Goal: Task Accomplishment & Management: Complete application form

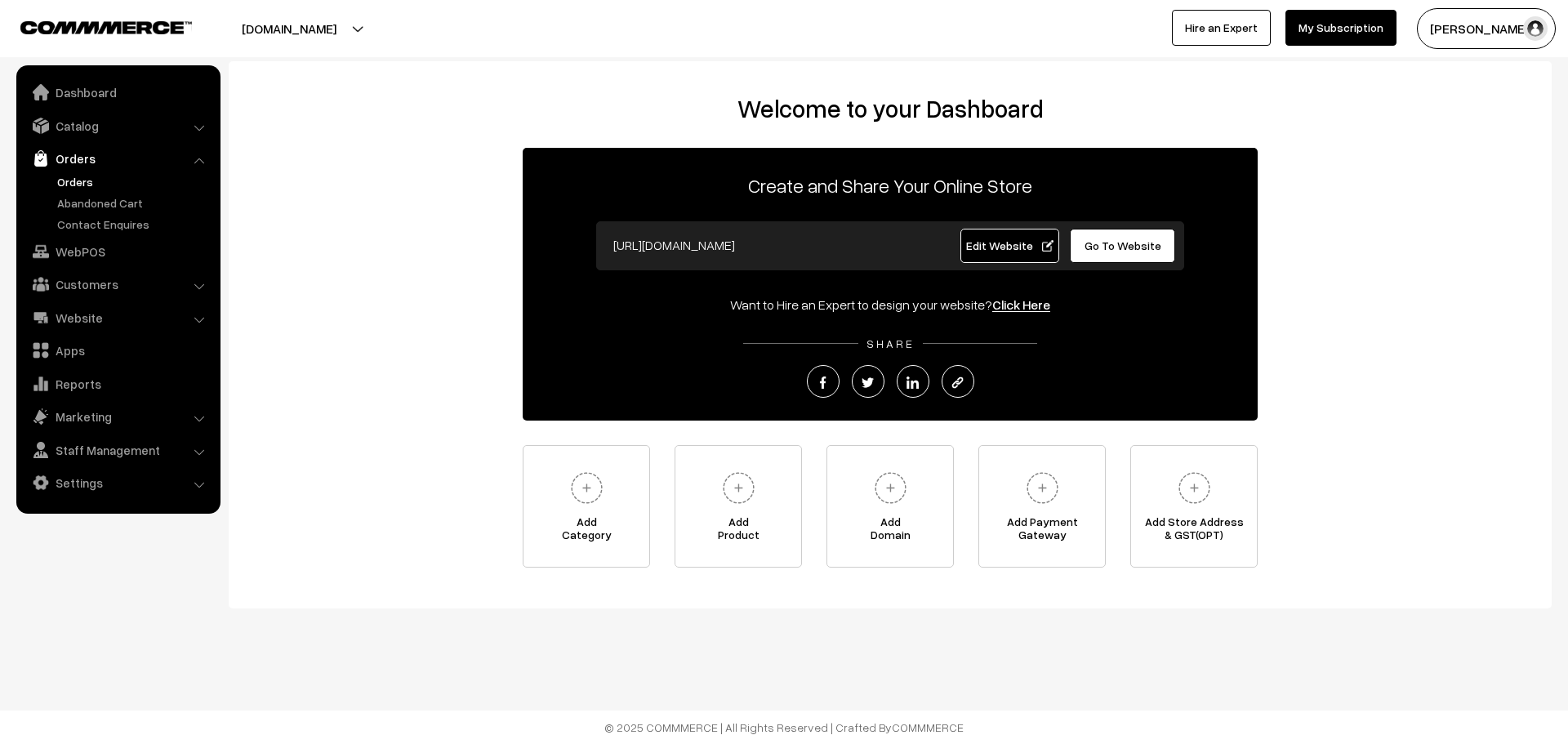
click at [79, 176] on link "Orders" at bounding box center [133, 181] width 161 height 17
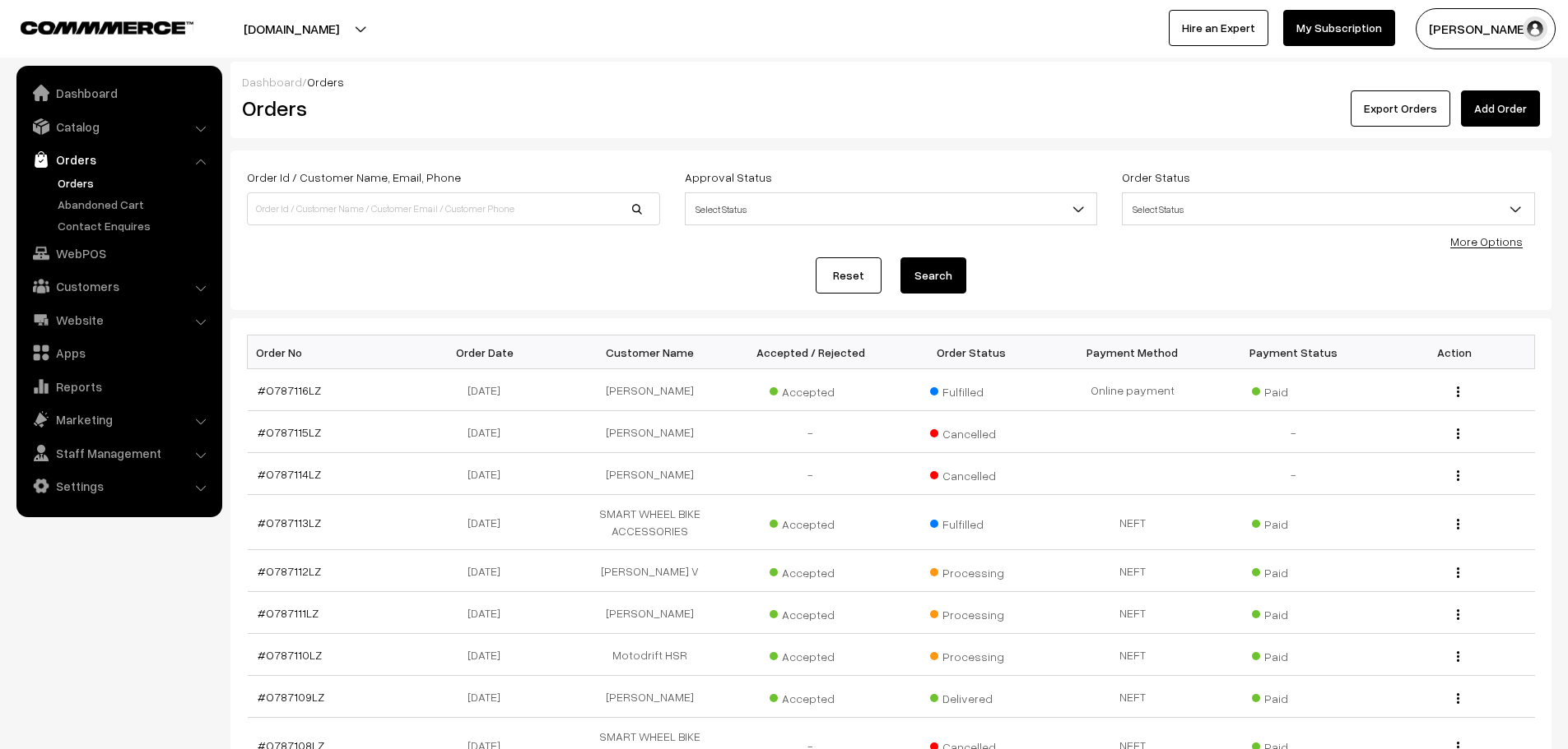
click at [1490, 124] on link "Add Order" at bounding box center [1500, 108] width 79 height 36
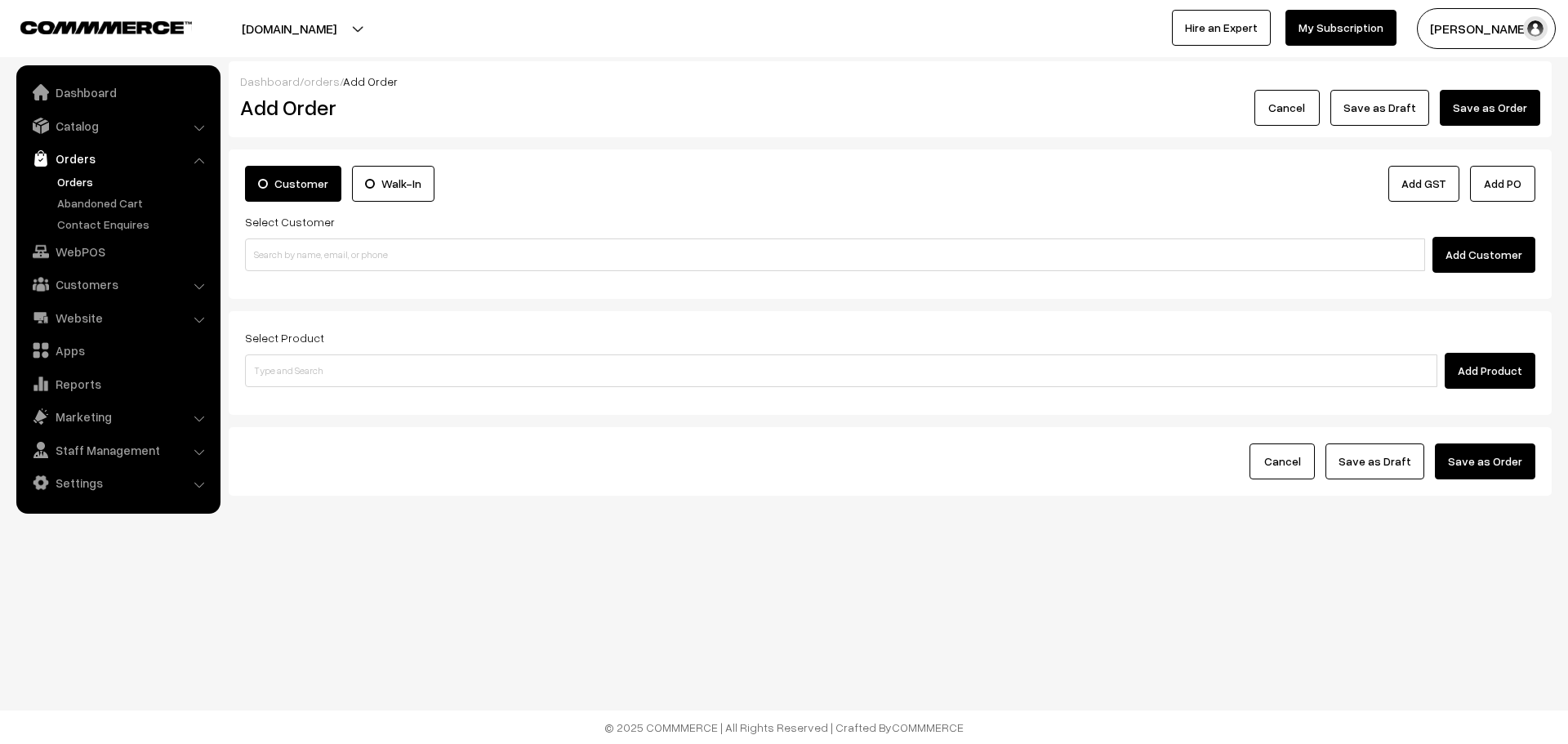
click at [746, 274] on div "Customer Walk-In Add GST Add PO Select Customer Add Customer" at bounding box center [889, 224] width 1323 height 150
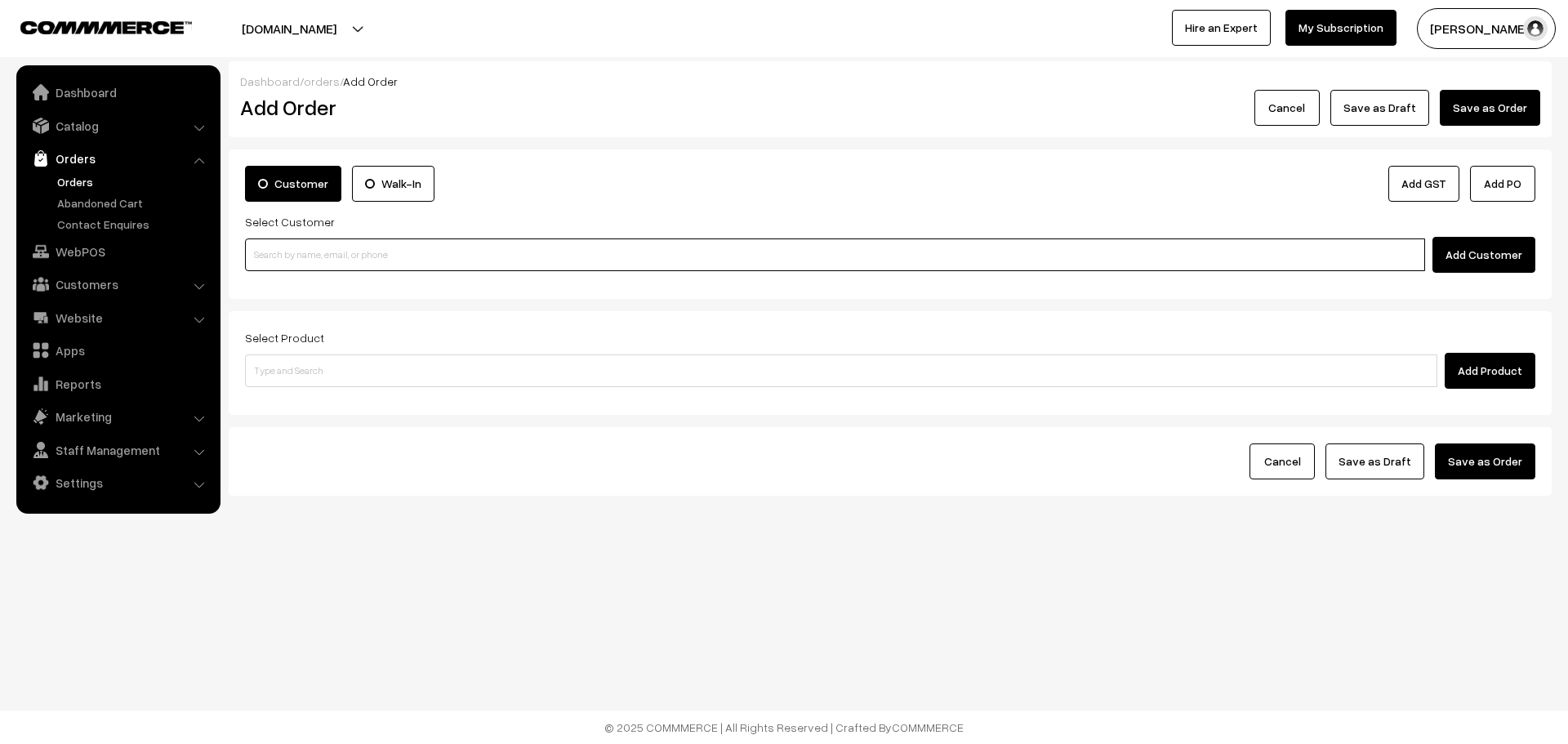
click at [748, 262] on input at bounding box center [835, 254] width 1180 height 32
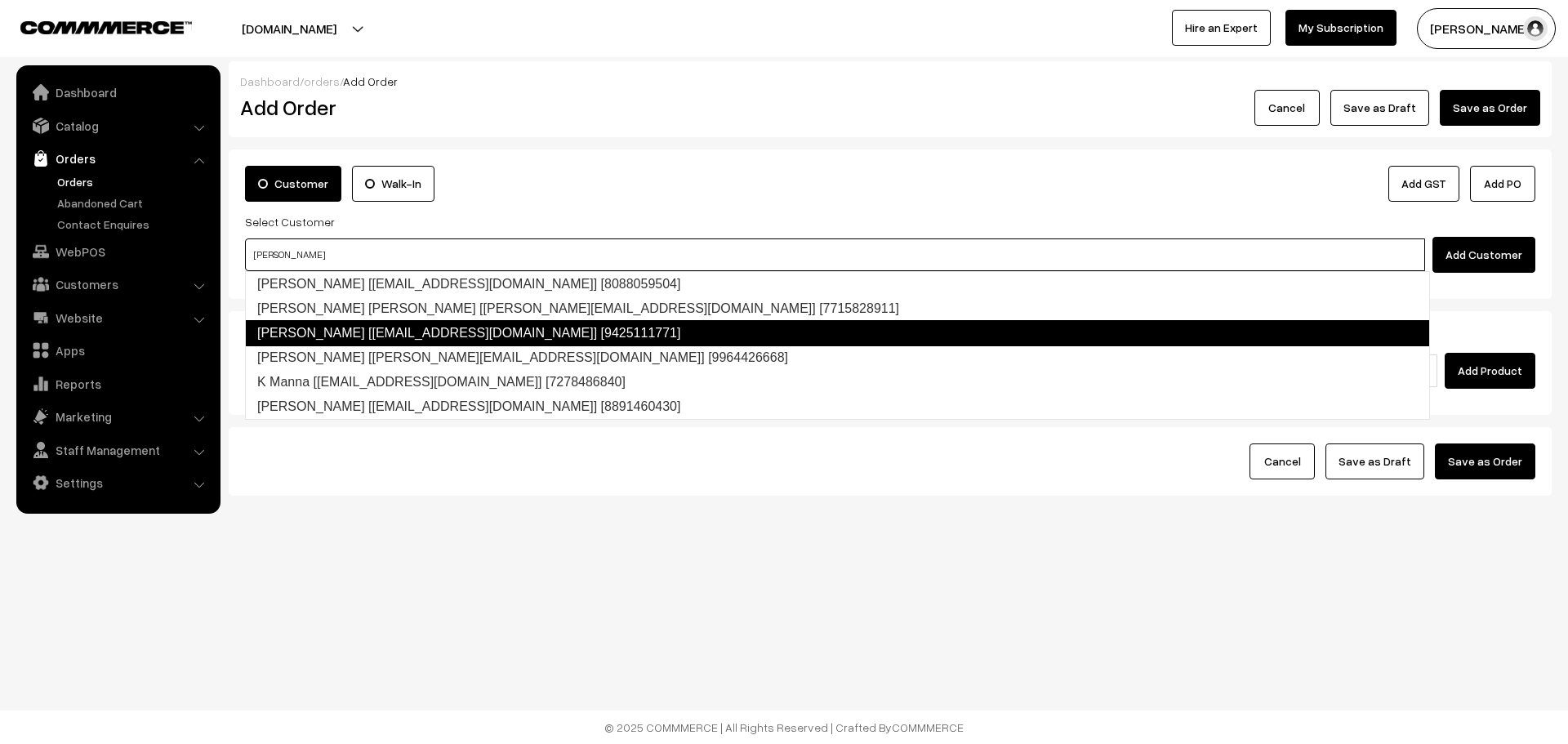
click at [366, 326] on link "ALMASH ABU BAKAR [lbc.motostore@gmail.com] [9425111771]" at bounding box center [837, 334] width 1185 height 26
type input "alma"
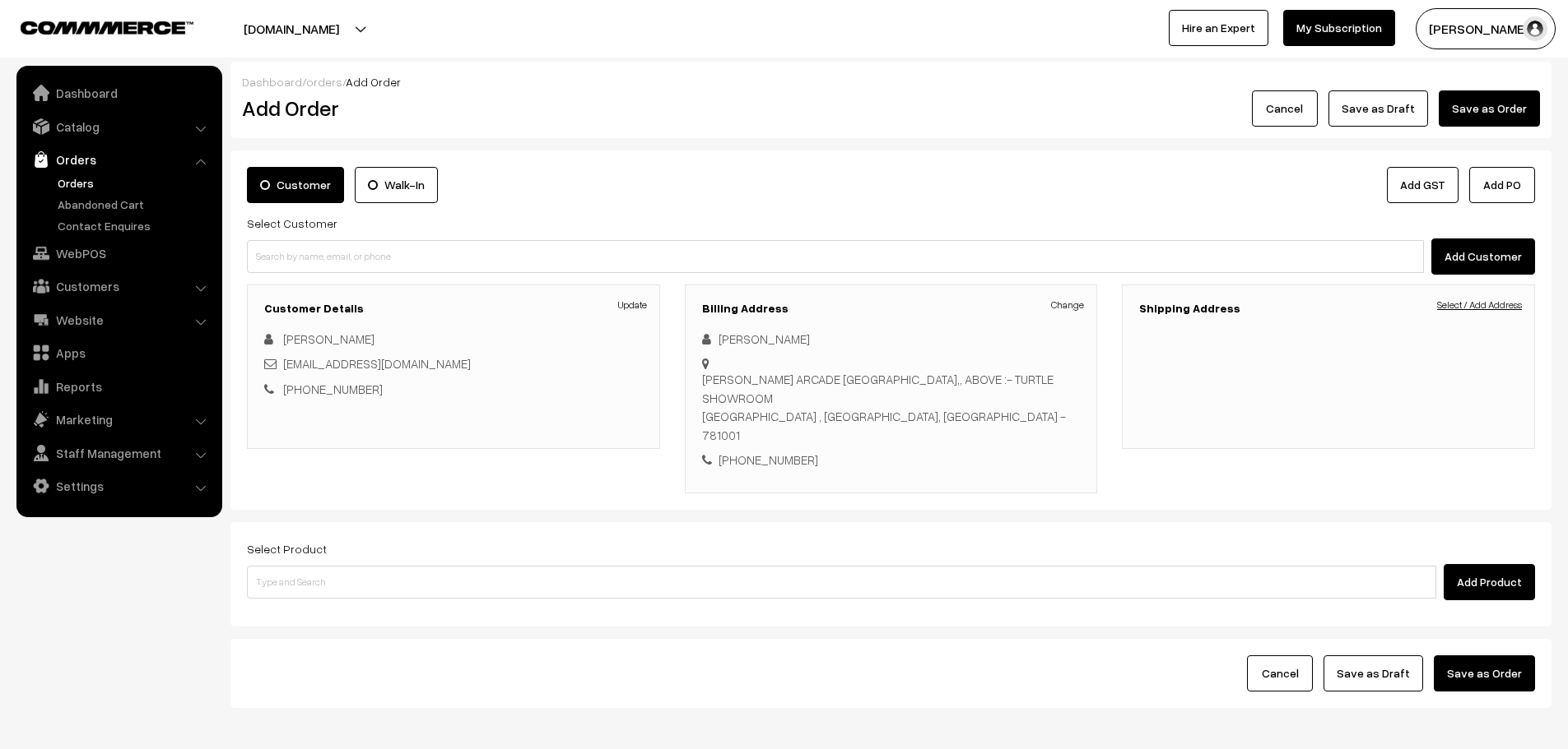
click at [1501, 300] on link "Select / Add Address" at bounding box center [1480, 305] width 85 height 15
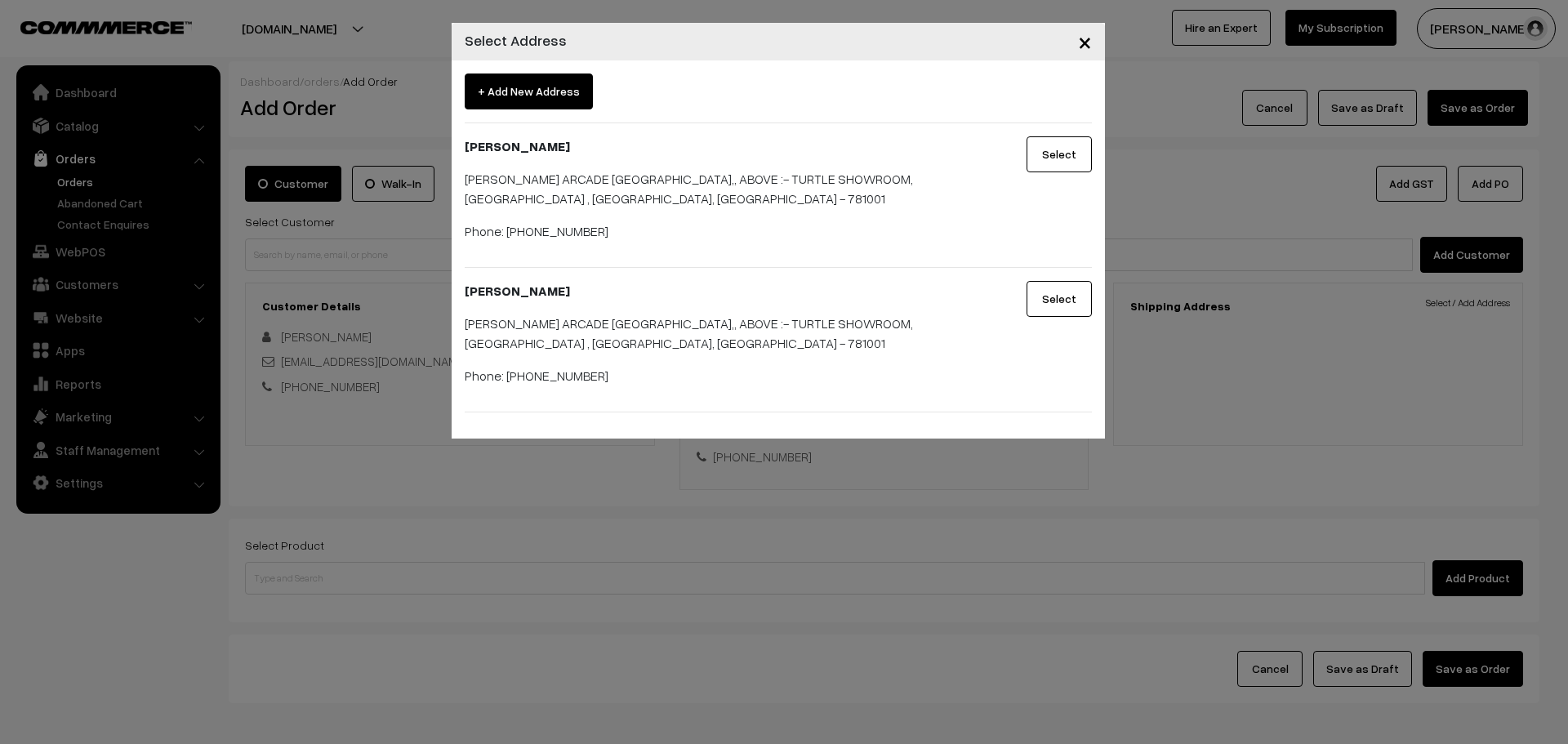
click at [1053, 305] on button "Select" at bounding box center [1059, 299] width 65 height 36
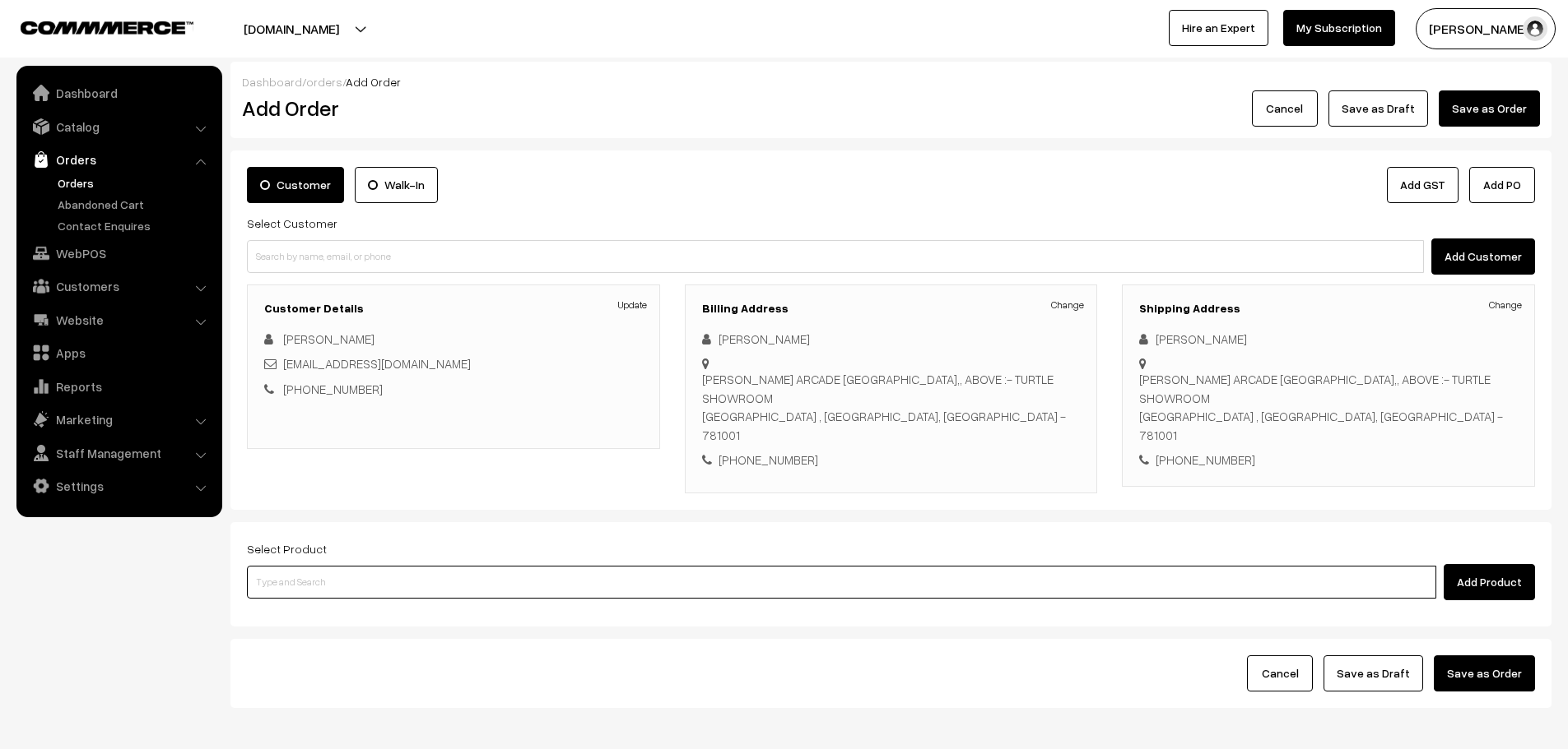
click at [585, 566] on input at bounding box center [841, 582] width 1189 height 32
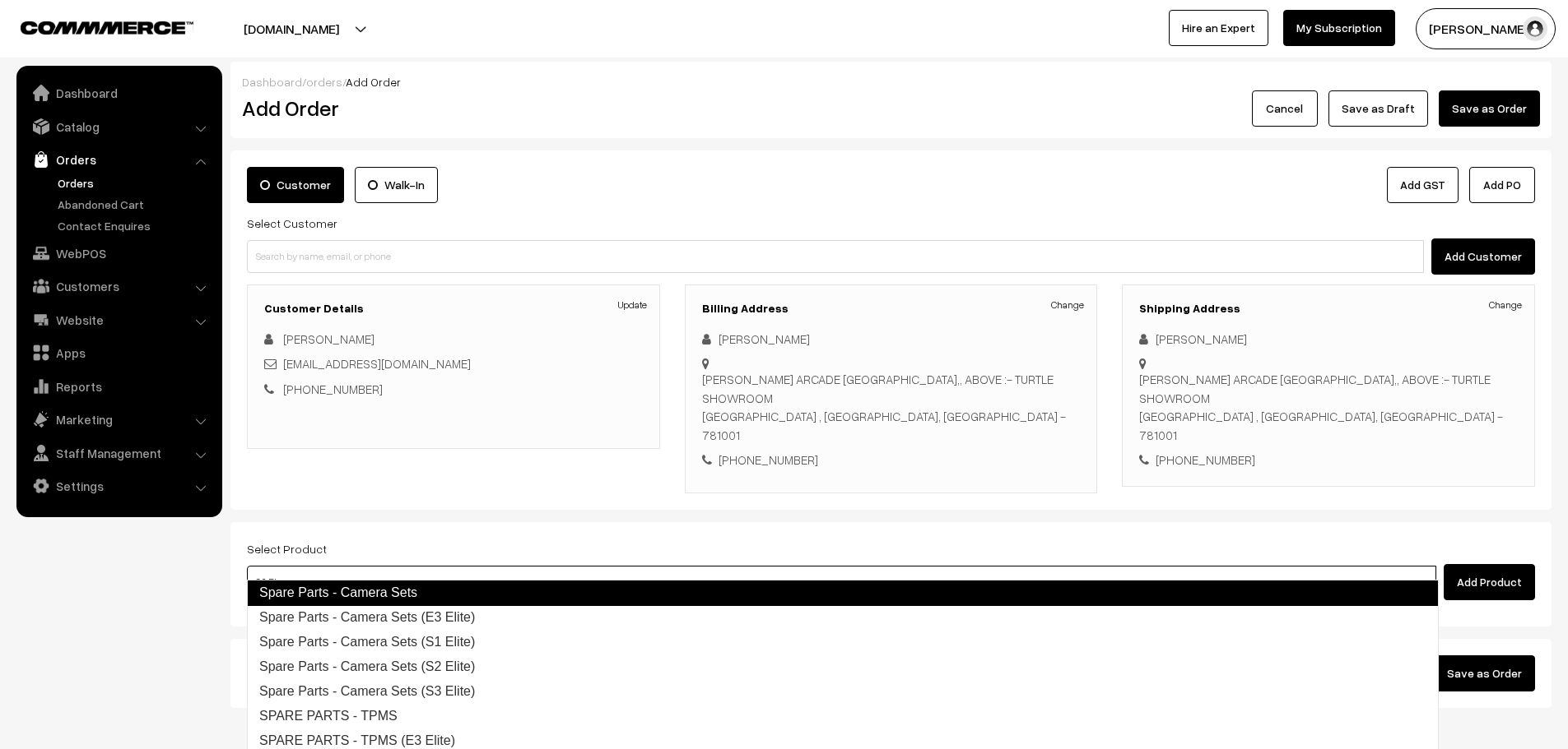
type input "S3 Eli"
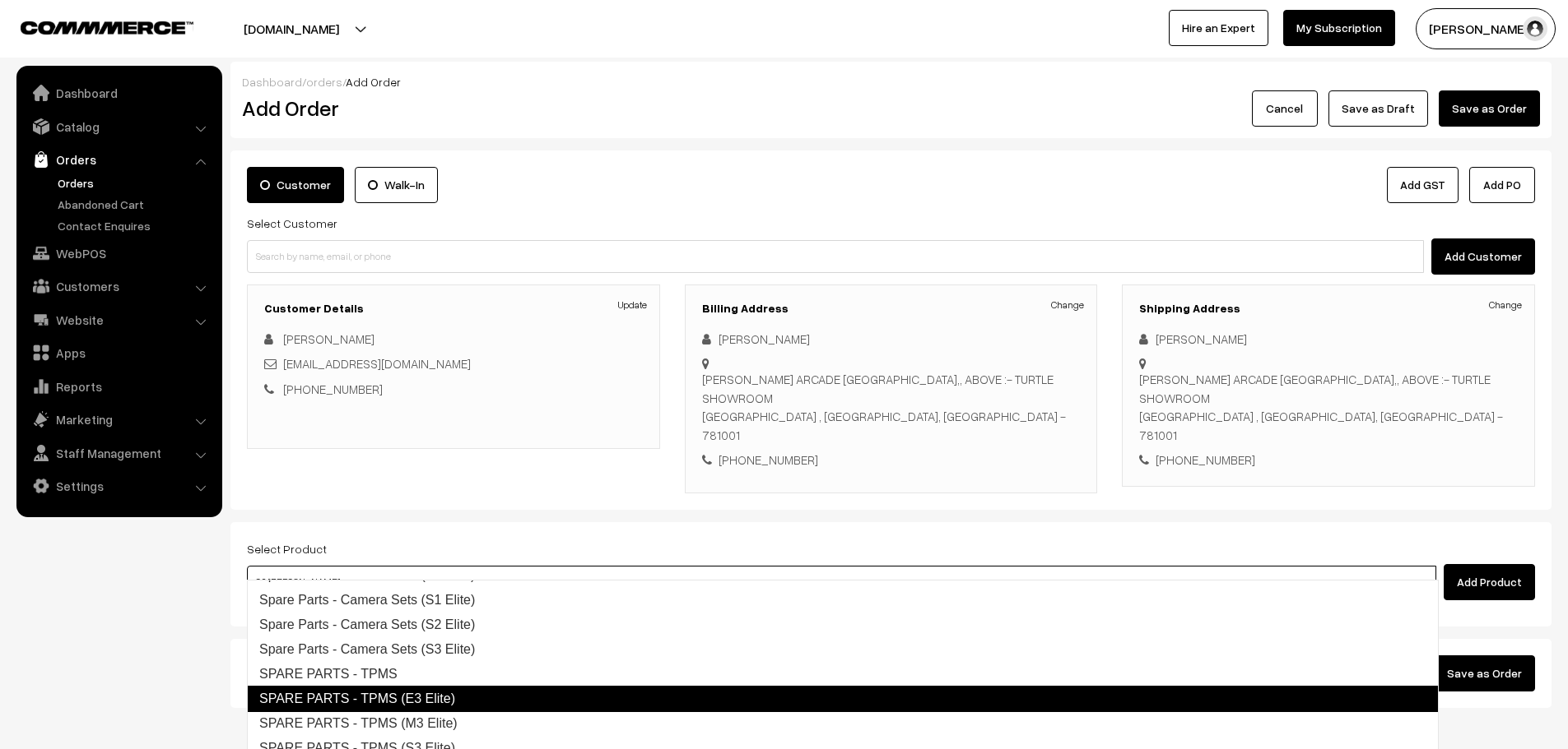
scroll to position [82, 0]
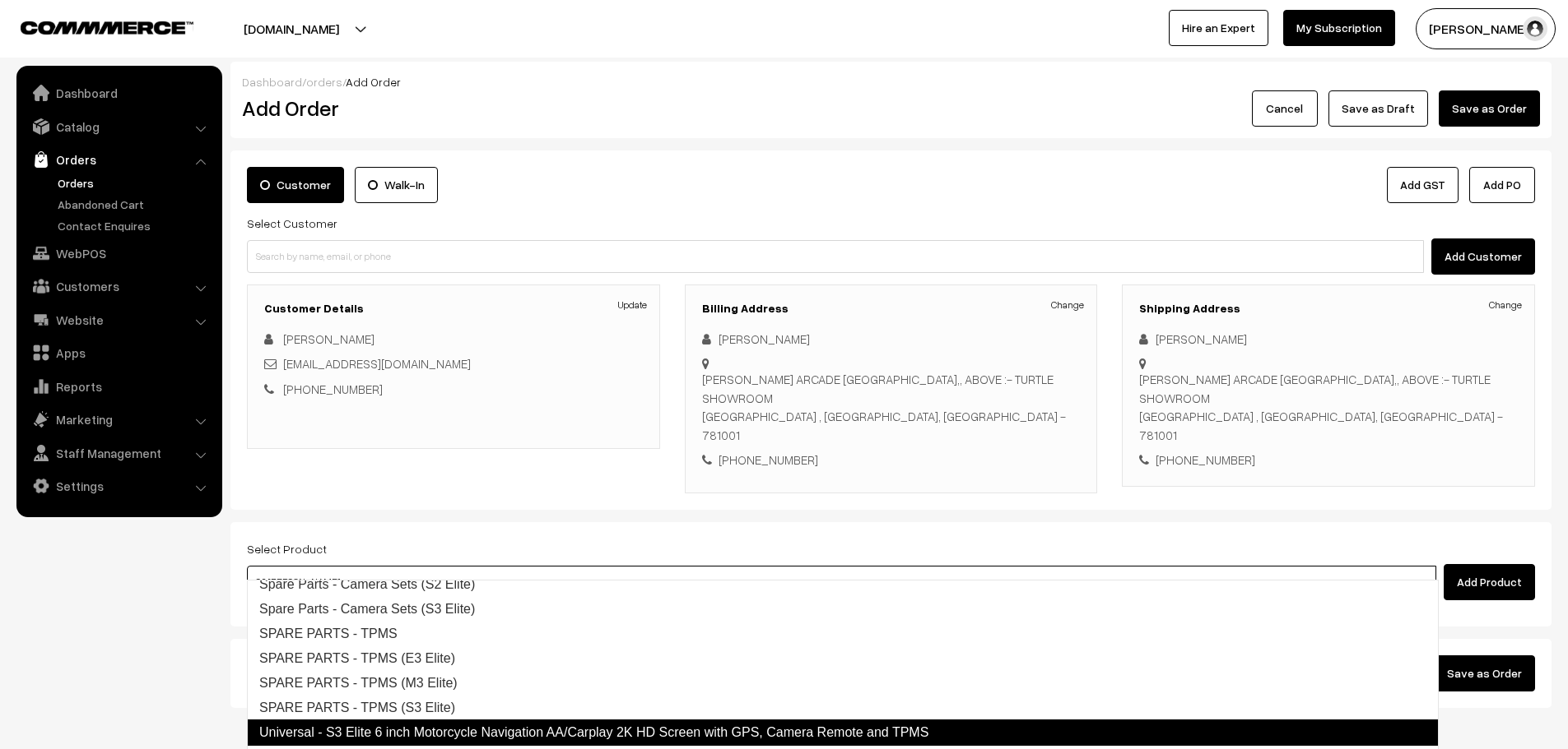
click at [463, 727] on link "Universal - S3 Elite 6 inch Motorcycle Navigation AA/Carplay 2K HD Screen with …" at bounding box center [842, 733] width 1191 height 27
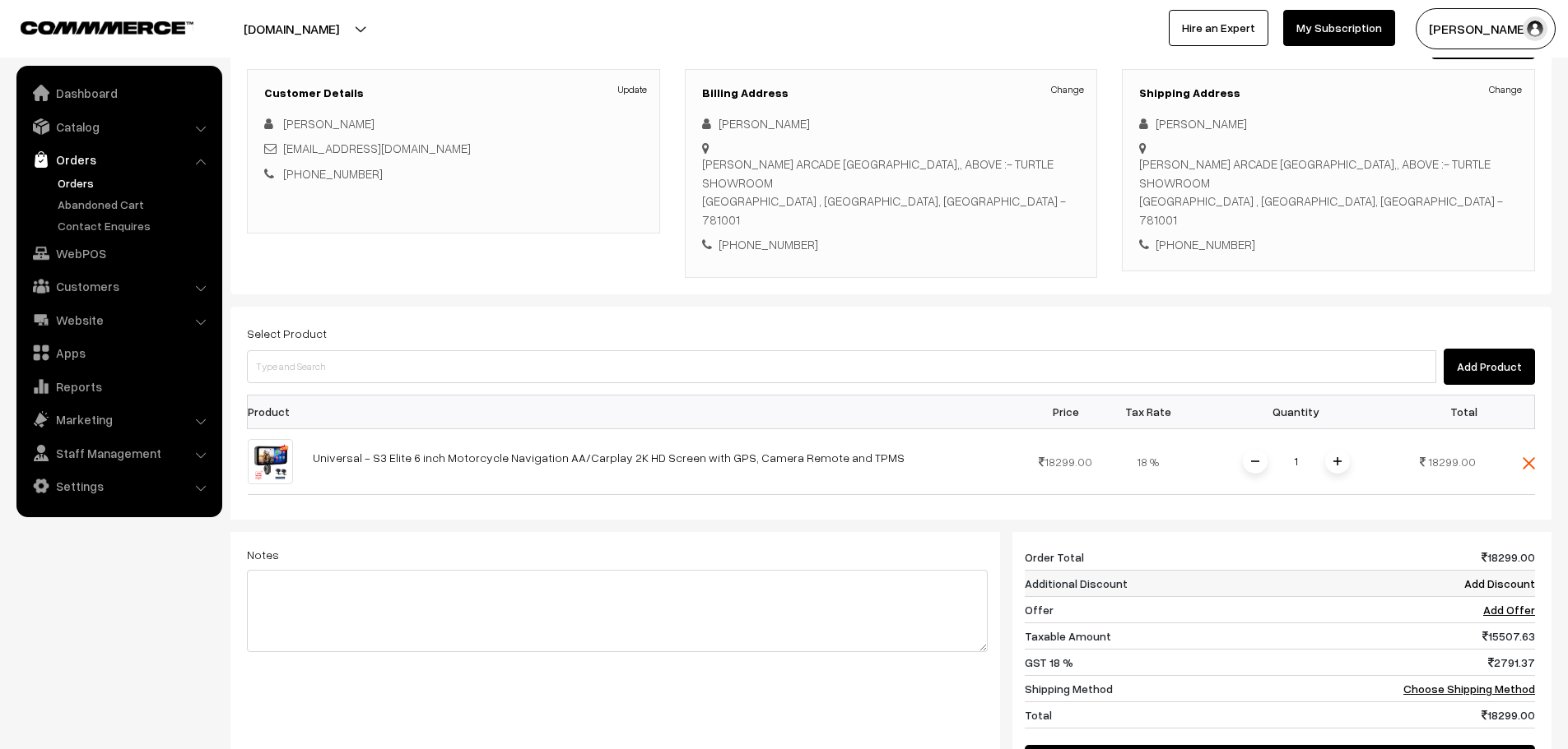
scroll to position [247, 0]
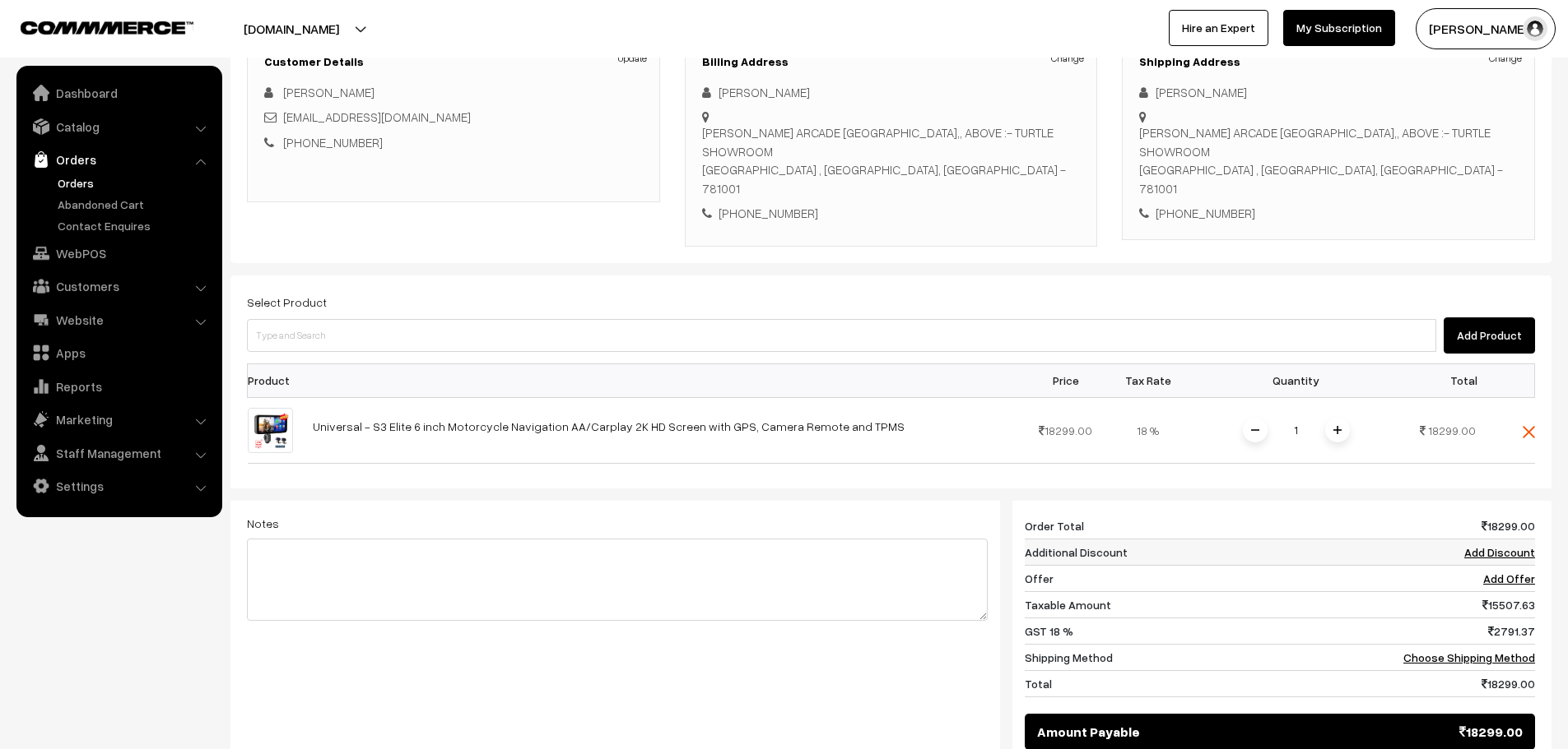
click at [1504, 545] on link "Add Discount" at bounding box center [1499, 552] width 71 height 14
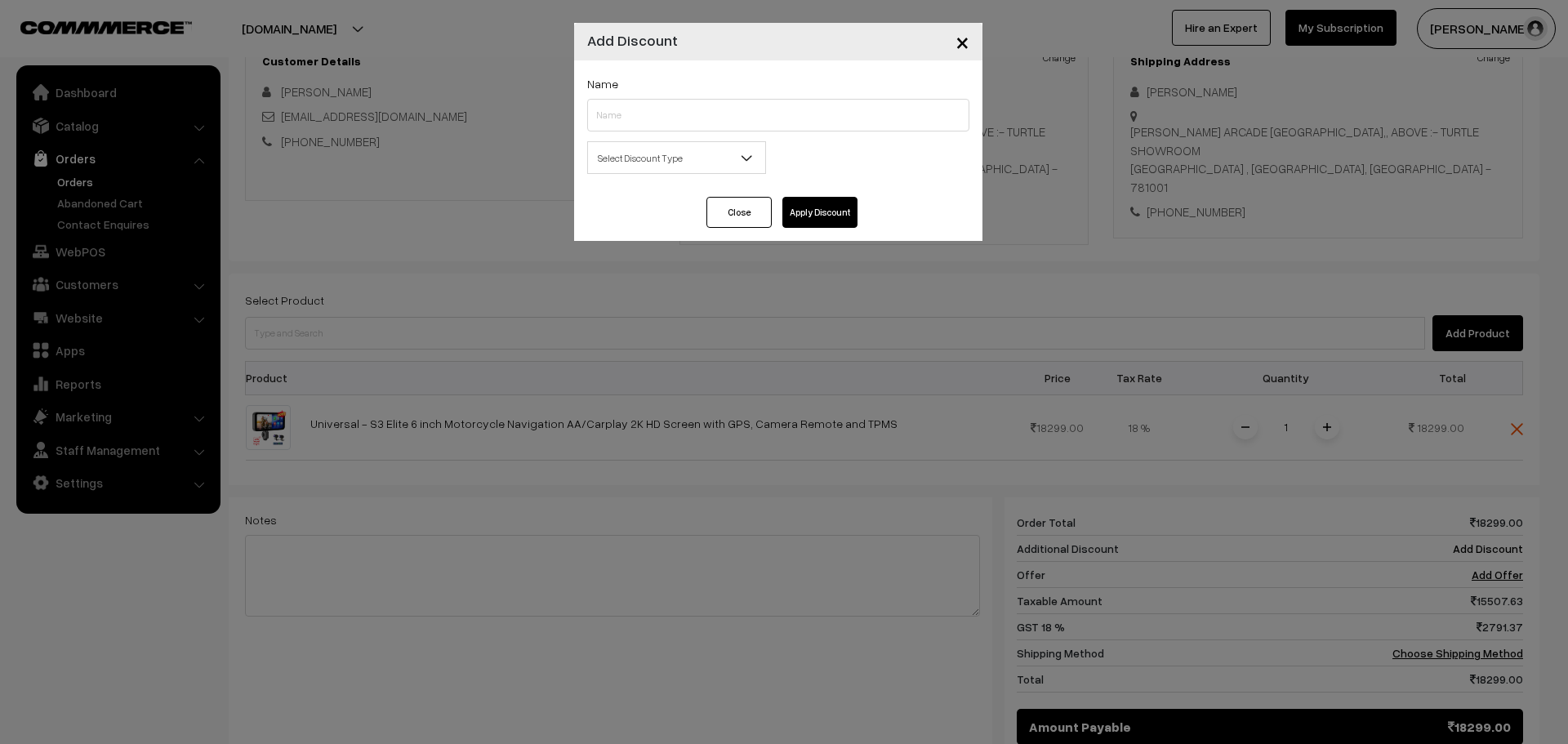
click at [736, 98] on div "Name" at bounding box center [779, 103] width 382 height 58
drag, startPoint x: 732, startPoint y: 112, endPoint x: 746, endPoint y: 112, distance: 14.0
click at [732, 112] on input "text" at bounding box center [779, 114] width 382 height 32
type input "B2B"
click at [728, 165] on span "Select Discount Type" at bounding box center [677, 158] width 177 height 29
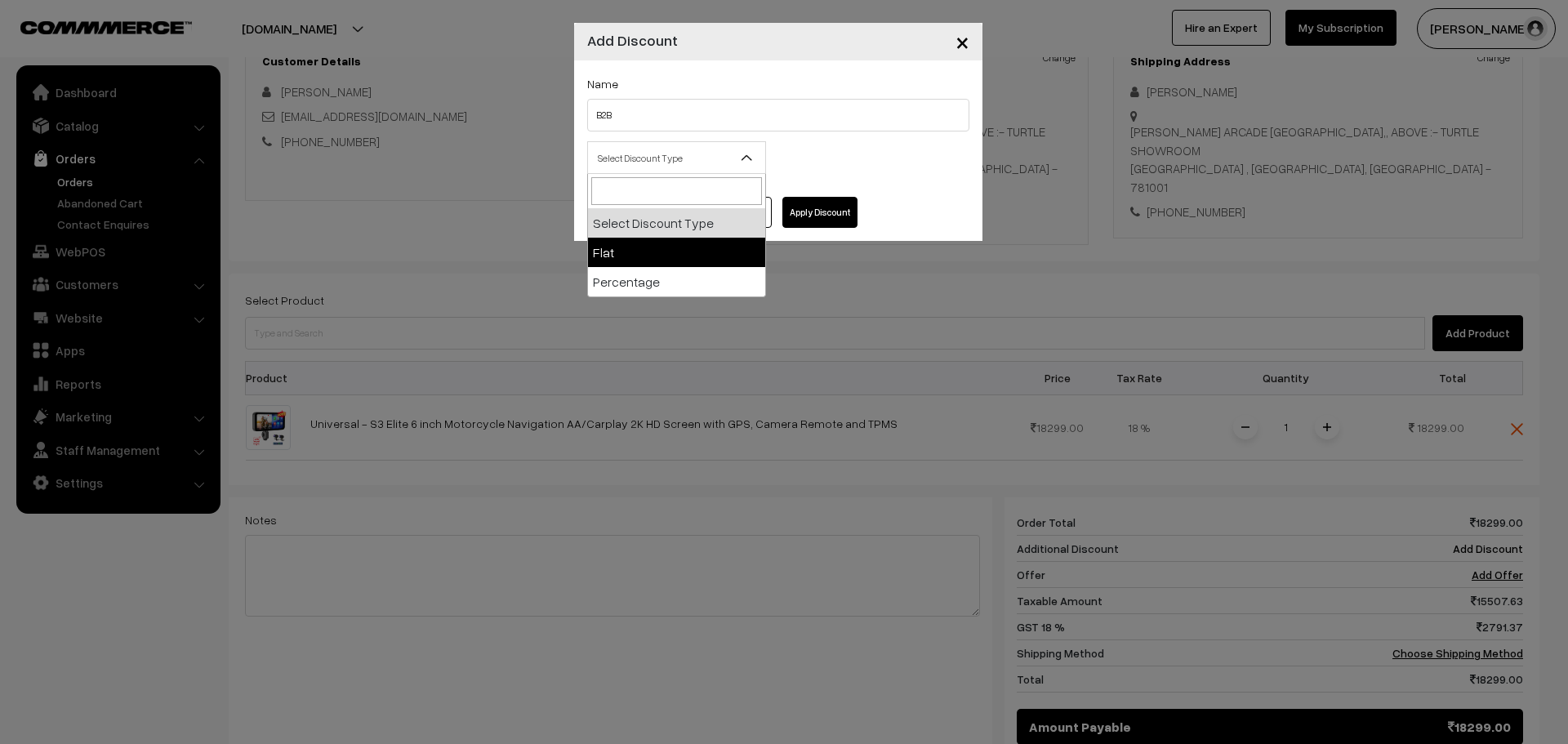
select select "flat"
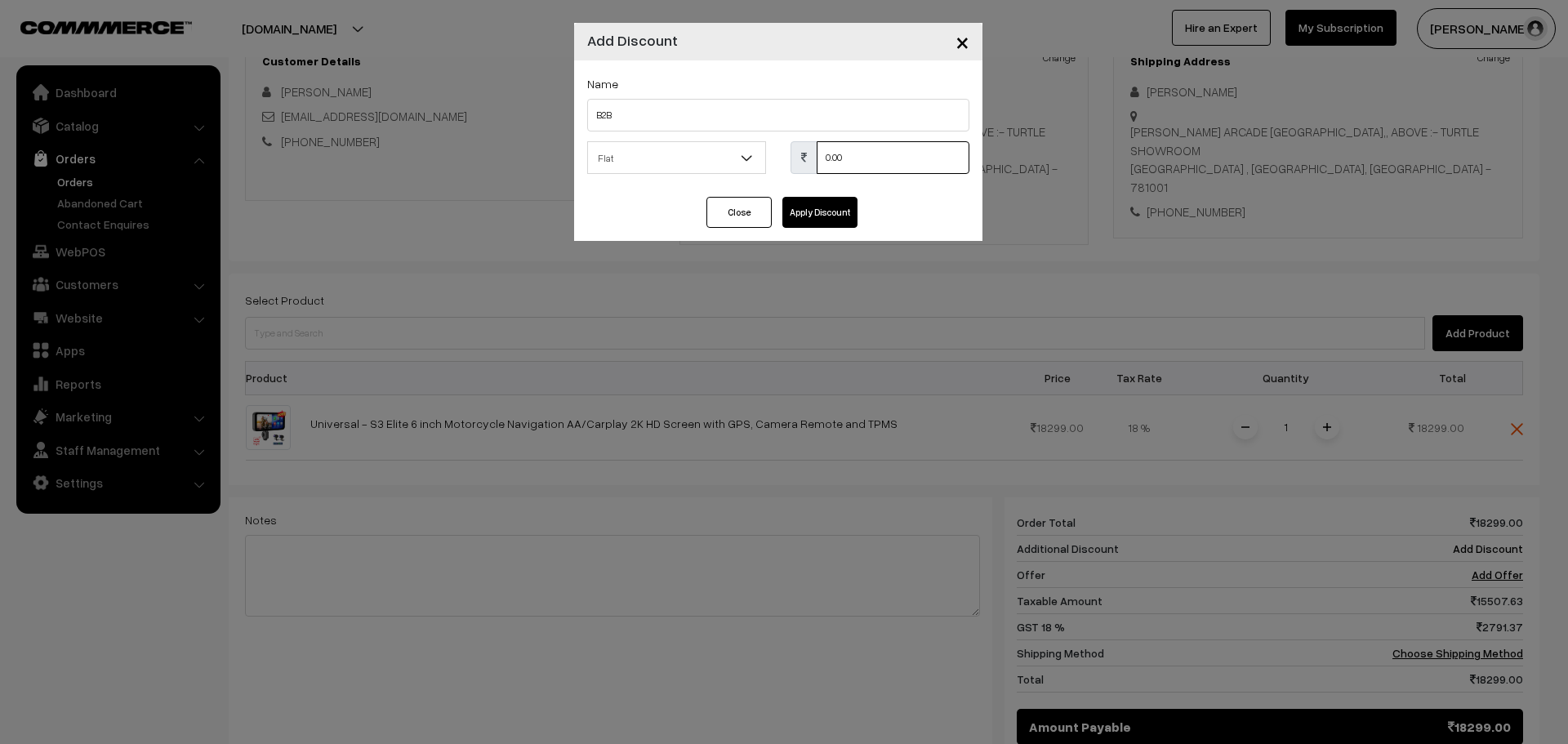
drag, startPoint x: 859, startPoint y: 163, endPoint x: 779, endPoint y: 172, distance: 80.5
click at [779, 172] on div "0.00" at bounding box center [880, 157] width 204 height 32
type input "3000"
click at [793, 211] on button "Apply Discount" at bounding box center [820, 213] width 75 height 31
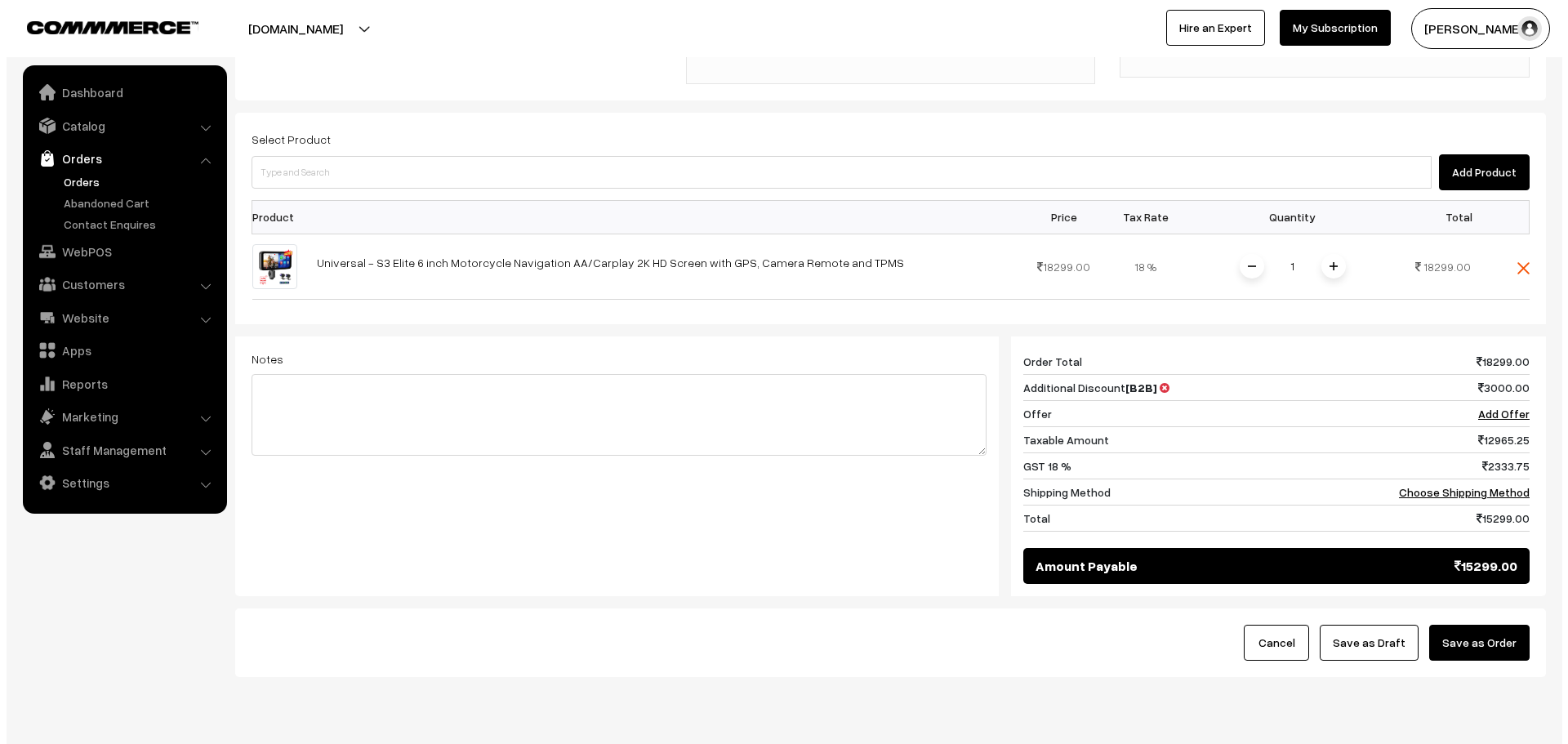
scroll to position [439, 0]
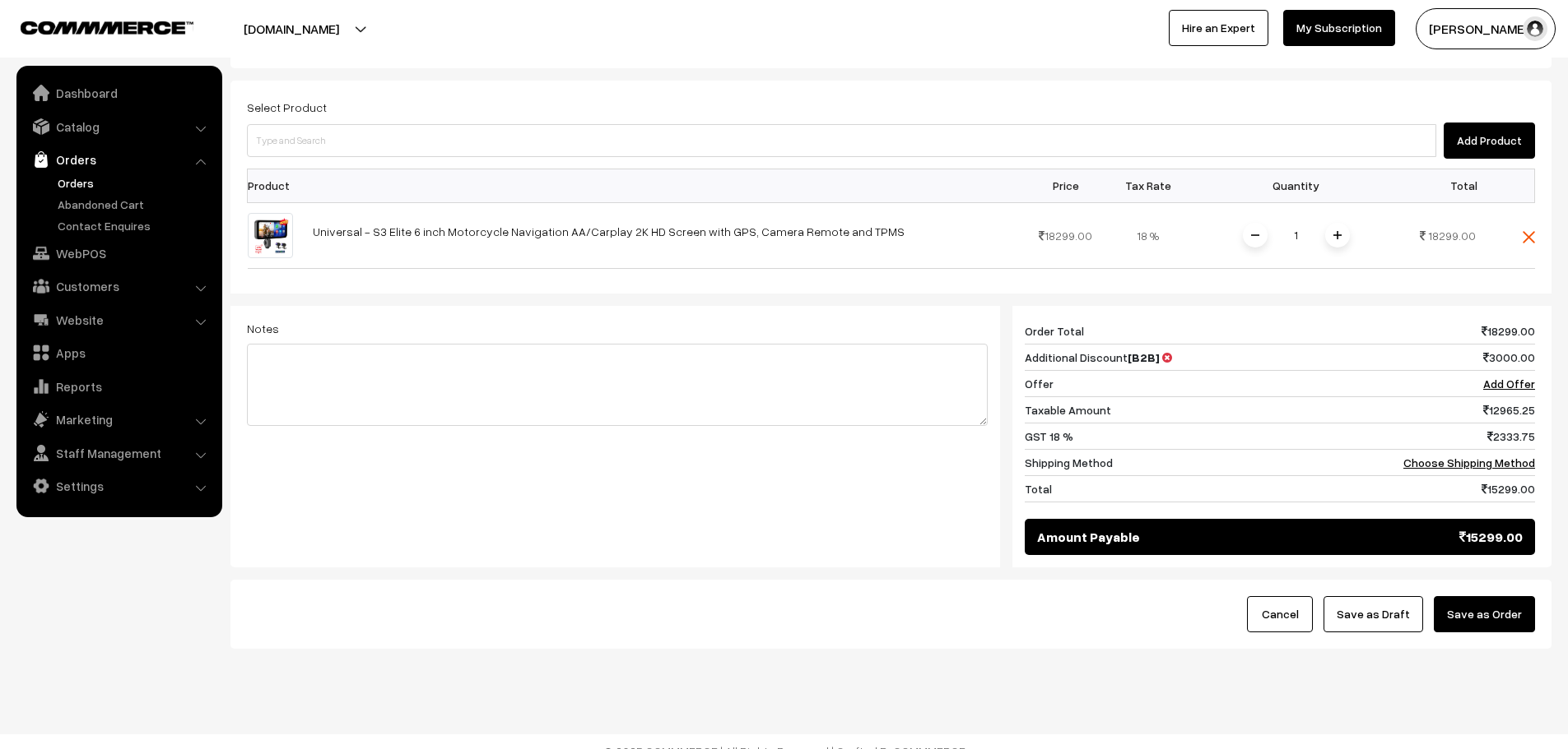
click at [1485, 607] on button "Save as Order" at bounding box center [1484, 614] width 101 height 36
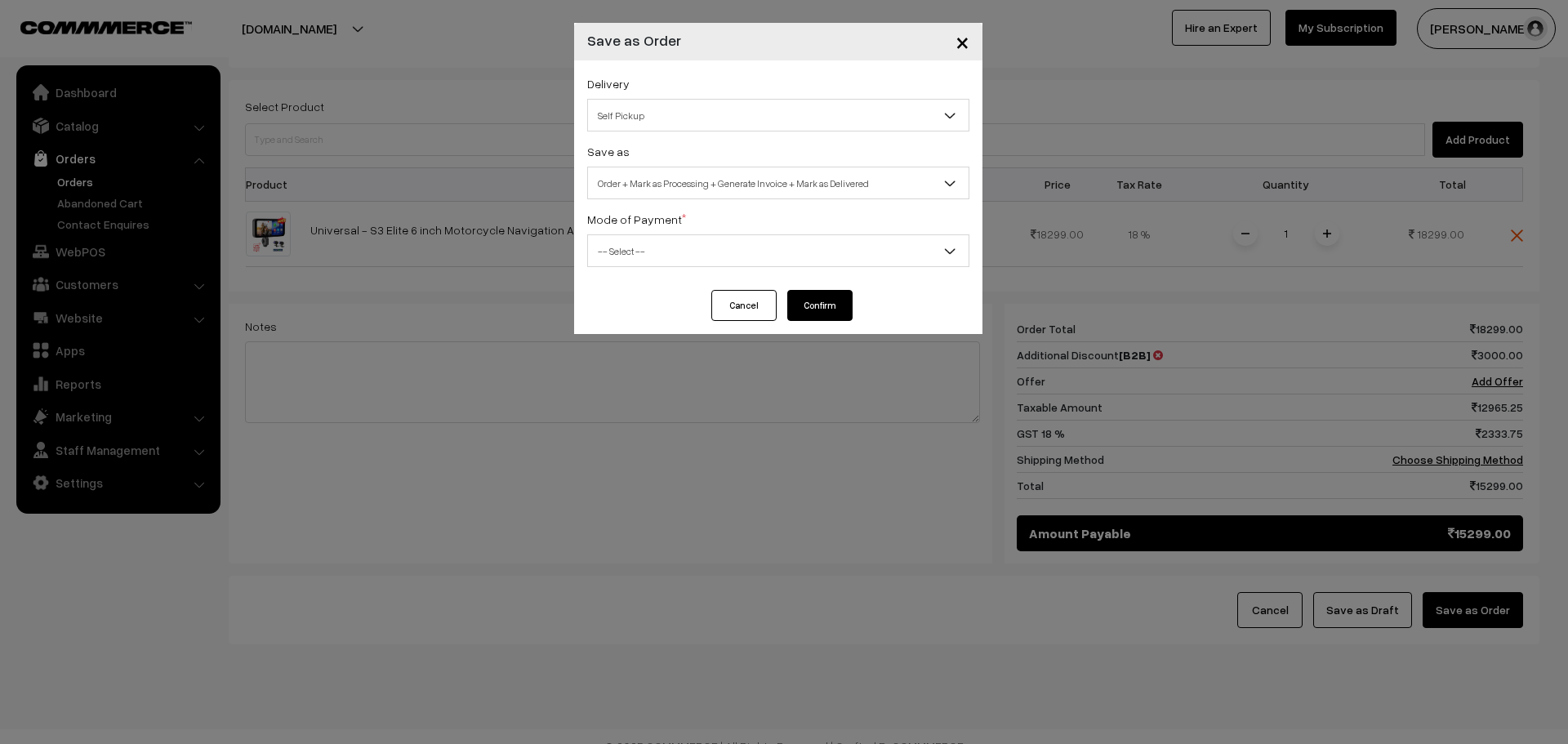
click at [735, 103] on span "Self Pickup" at bounding box center [779, 115] width 381 height 29
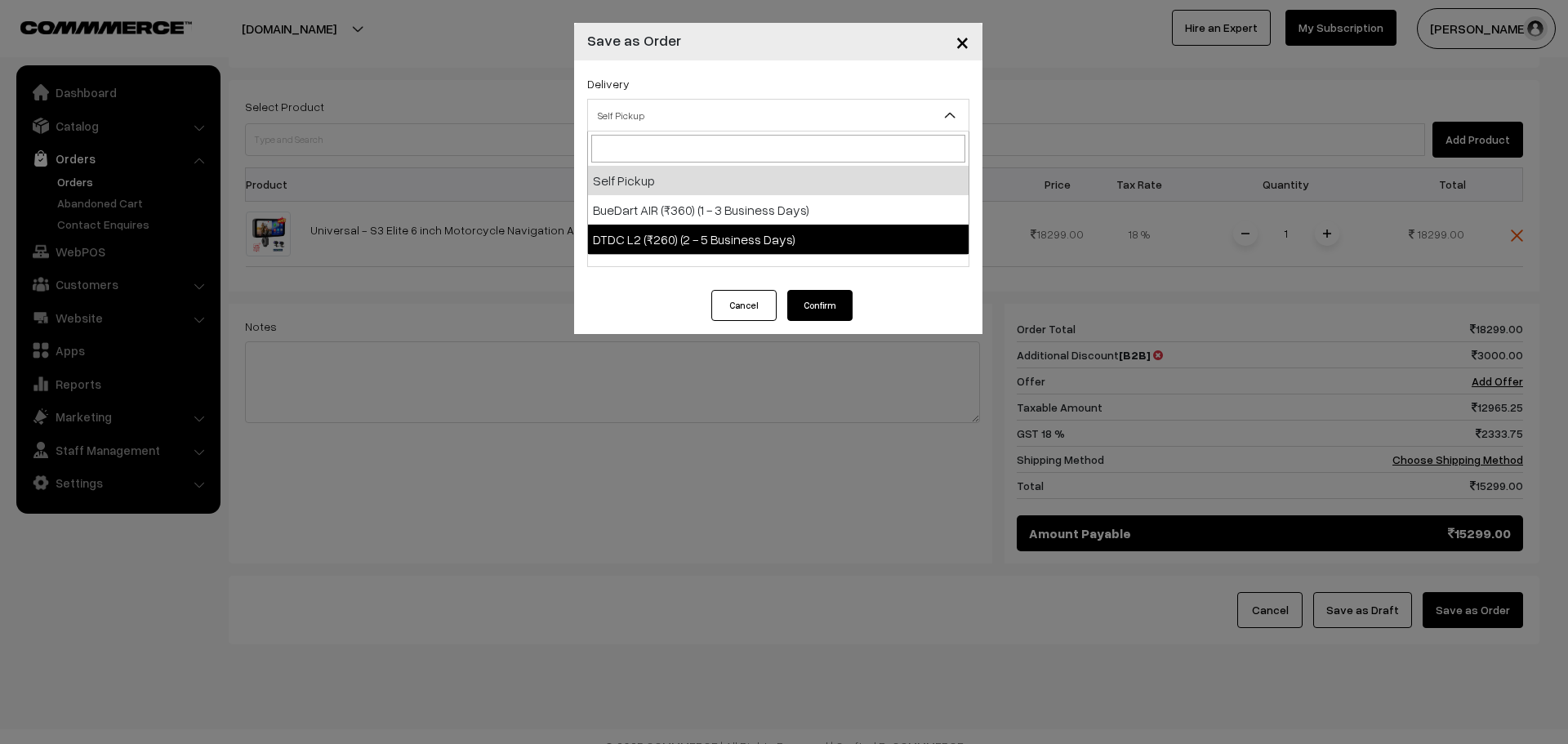
select select "DL1"
select select "3"
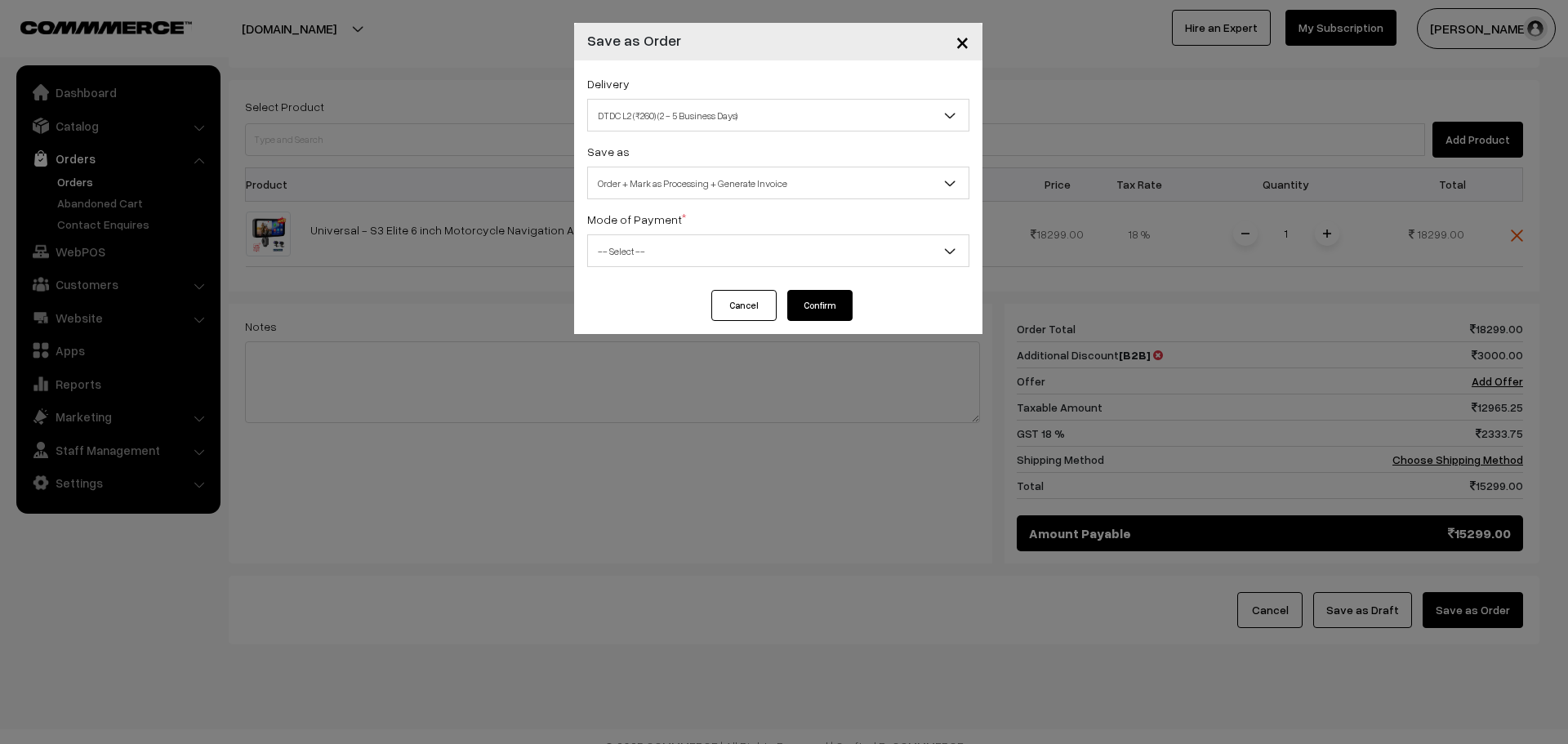
click at [750, 136] on div "Delivery Self Pickup BueDart AIR (₹360) (1 - 3 Business Days) DTDC L2 (₹260) (2…" at bounding box center [779, 175] width 409 height 229
click at [745, 112] on span "DTDC L2 (₹260) (2 - 5 Business Days)" at bounding box center [779, 115] width 381 height 29
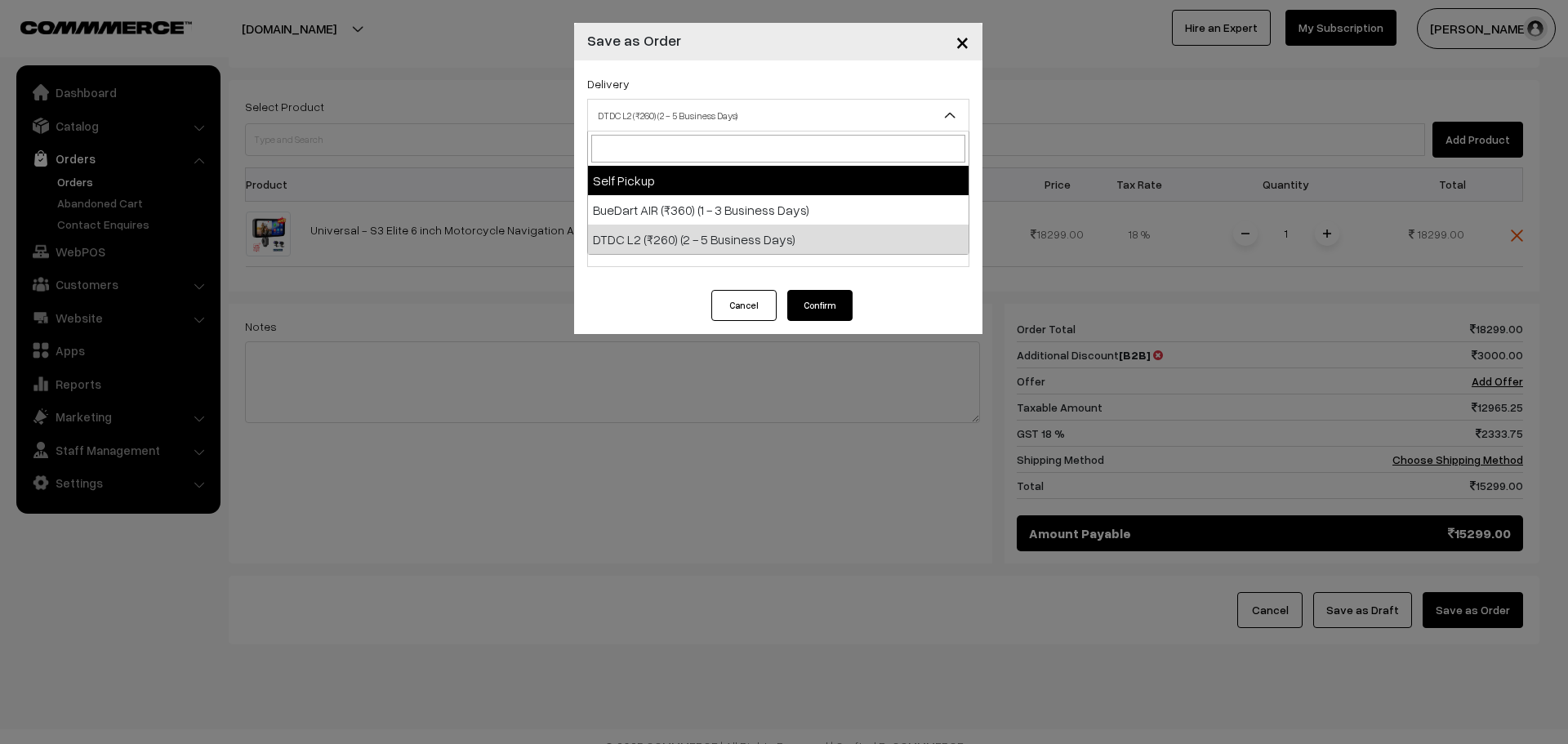
select select "SELF_PICKUP"
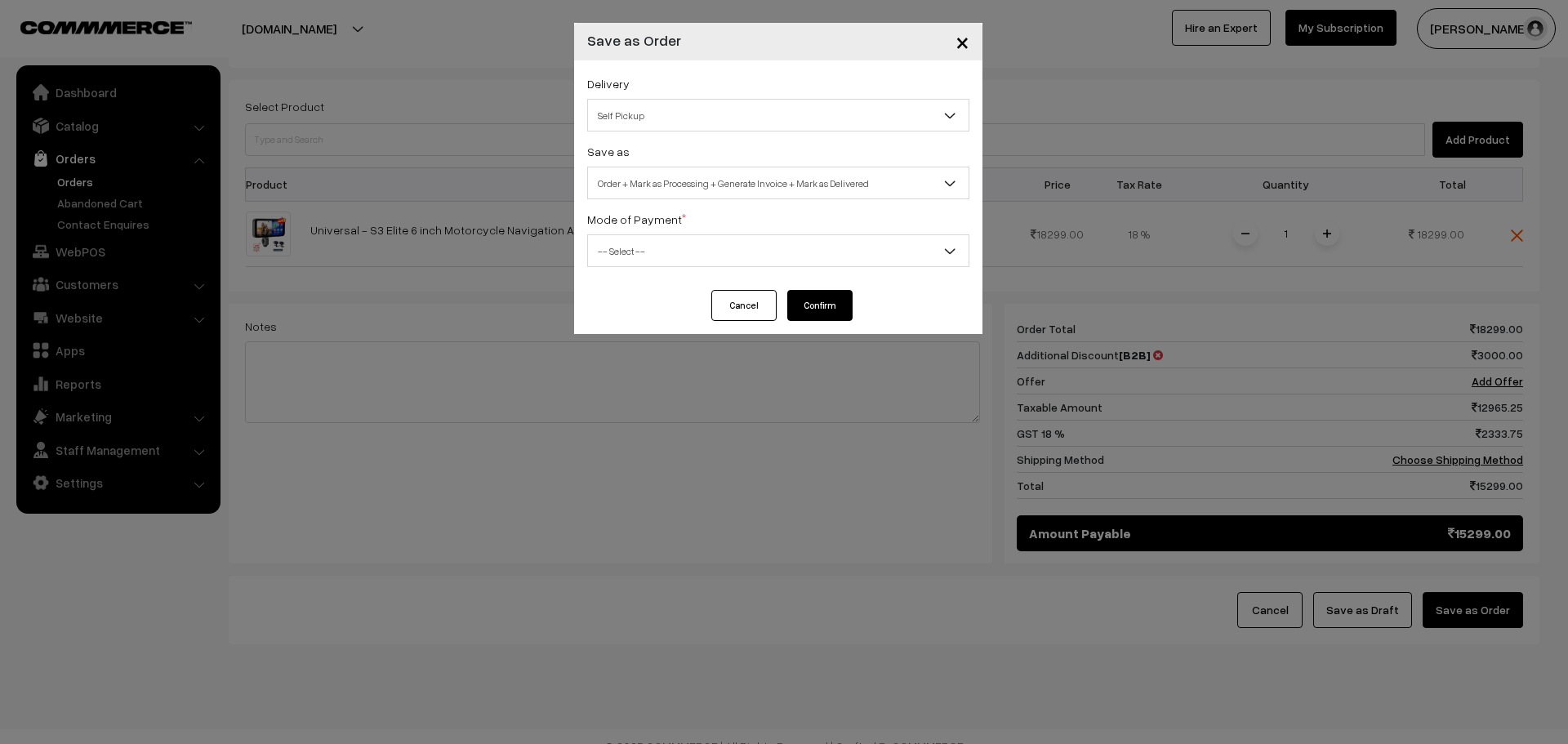
click at [719, 188] on span "Order + Mark as Processing + Generate Invoice + Mark as Delivered" at bounding box center [779, 183] width 381 height 29
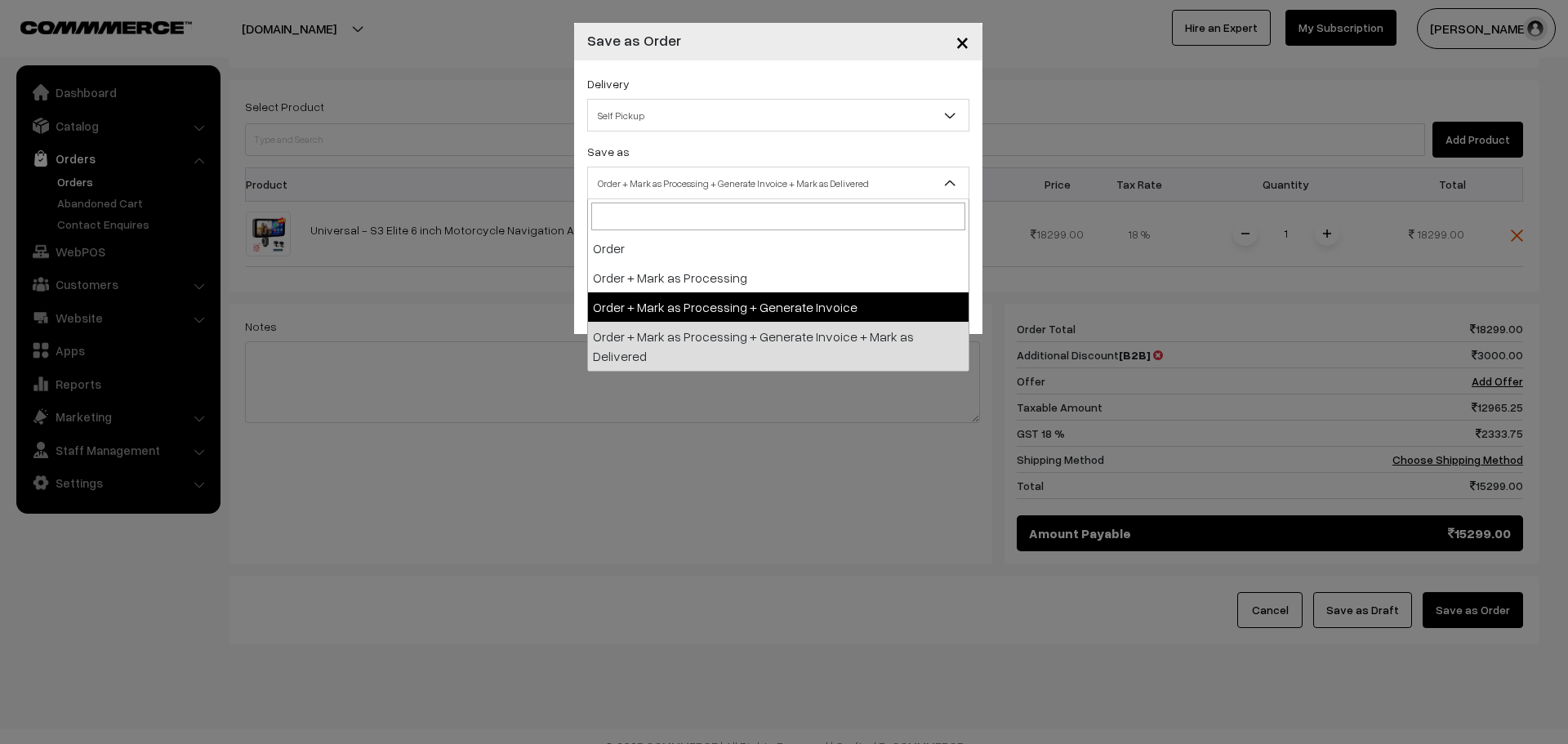
select select "3"
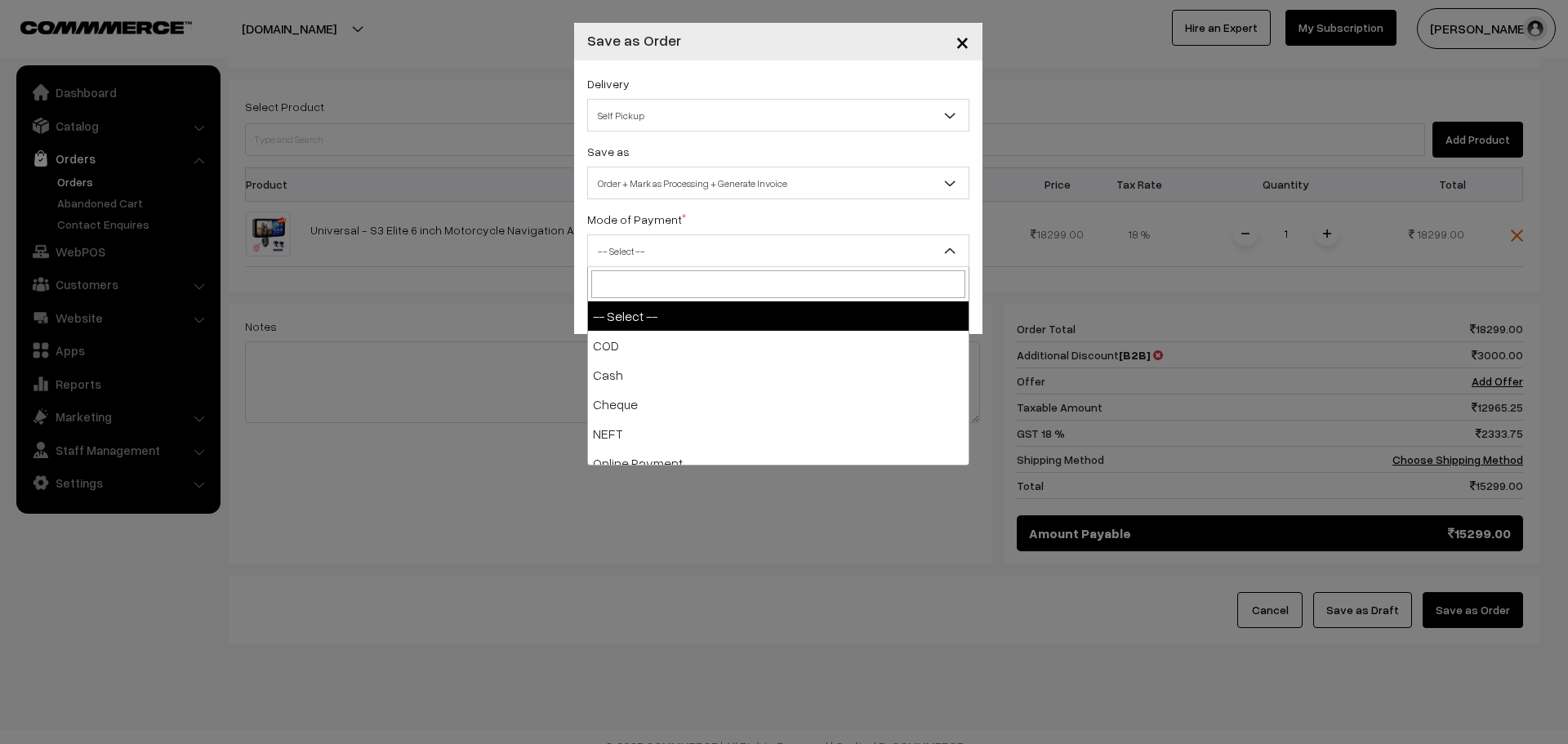
drag, startPoint x: 693, startPoint y: 238, endPoint x: 695, endPoint y: 262, distance: 24.1
click at [694, 242] on span "-- Select --" at bounding box center [779, 251] width 381 height 29
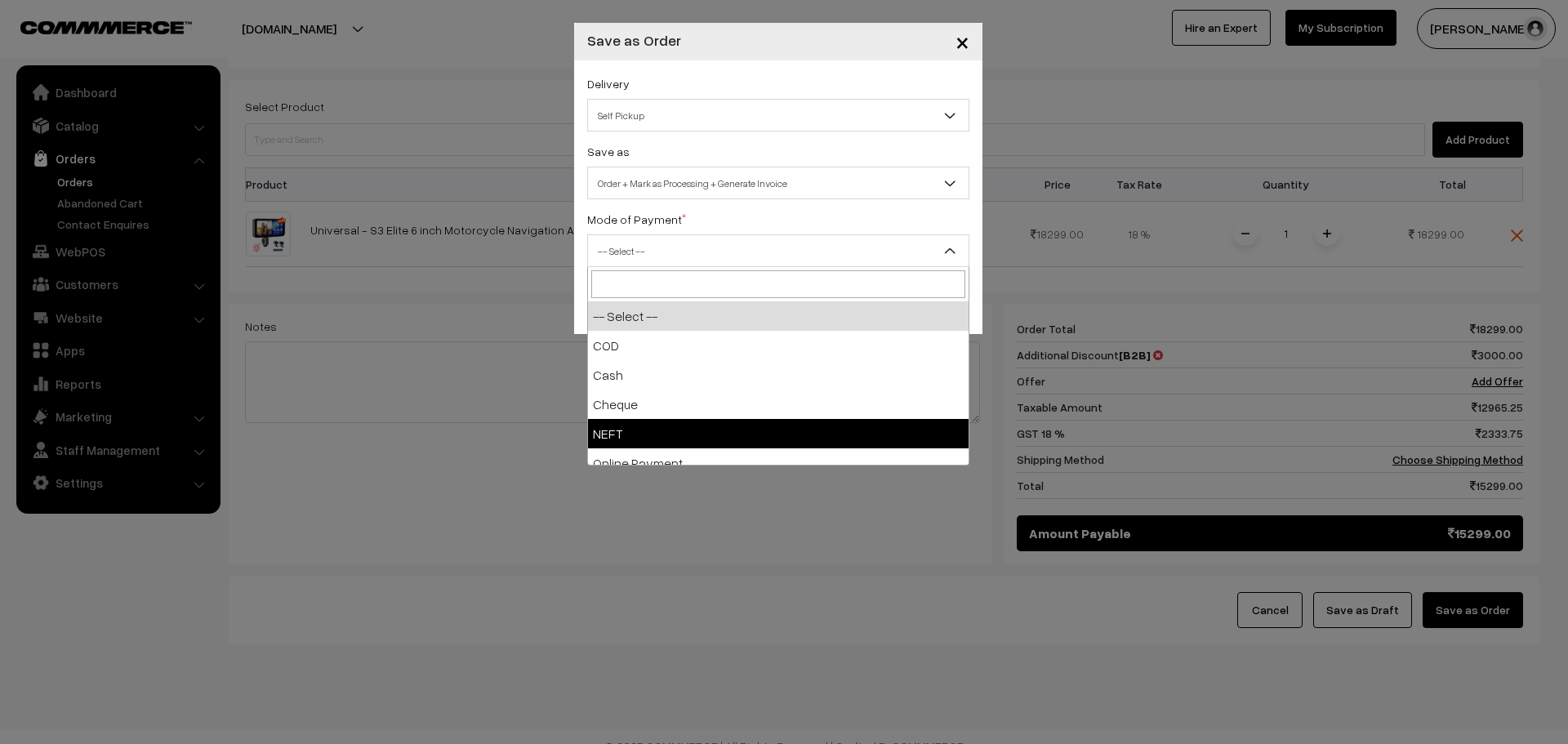
drag, startPoint x: 664, startPoint y: 426, endPoint x: 728, endPoint y: 429, distance: 64.1
select select "4"
checkbox input "true"
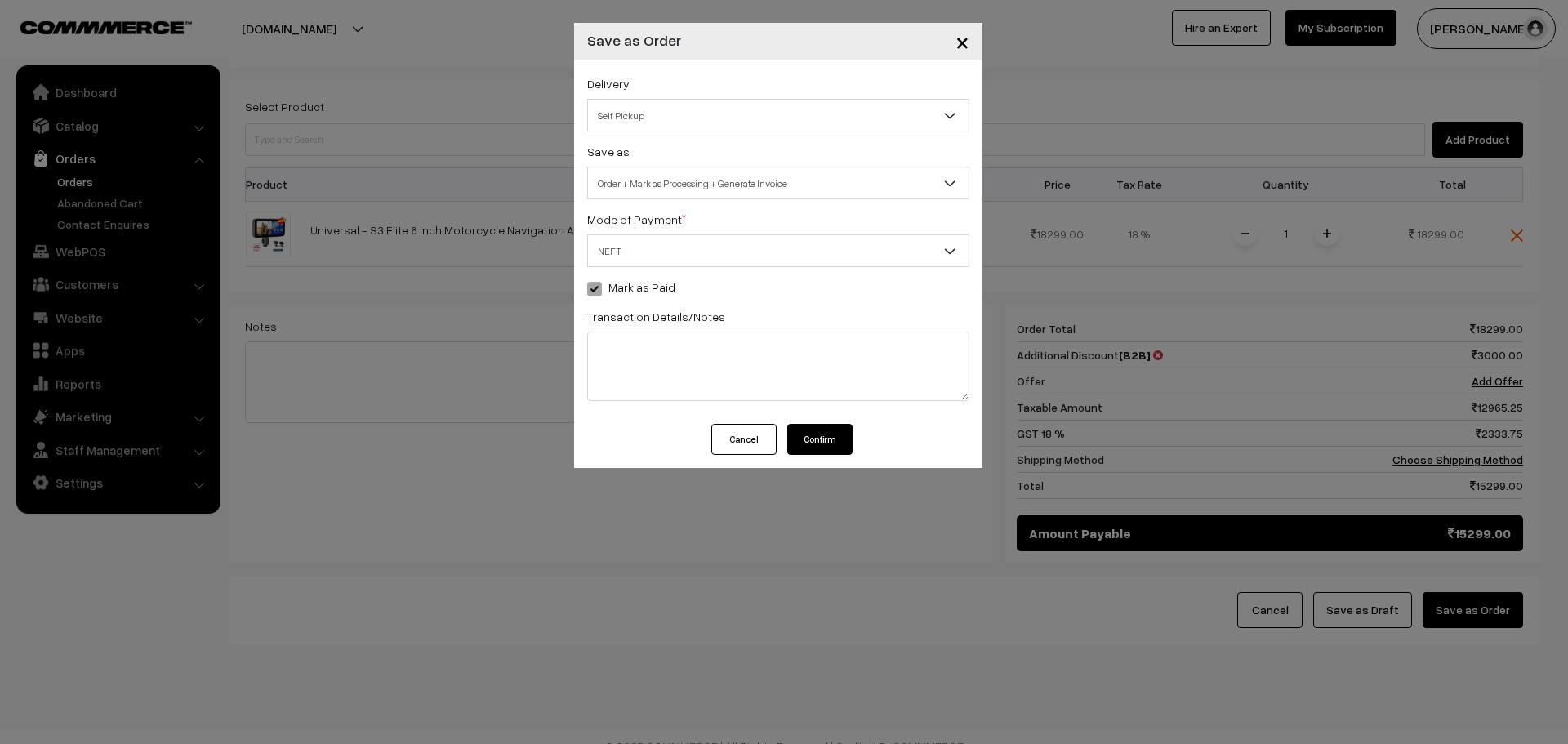
click at [822, 428] on button "Confirm" at bounding box center [820, 439] width 65 height 31
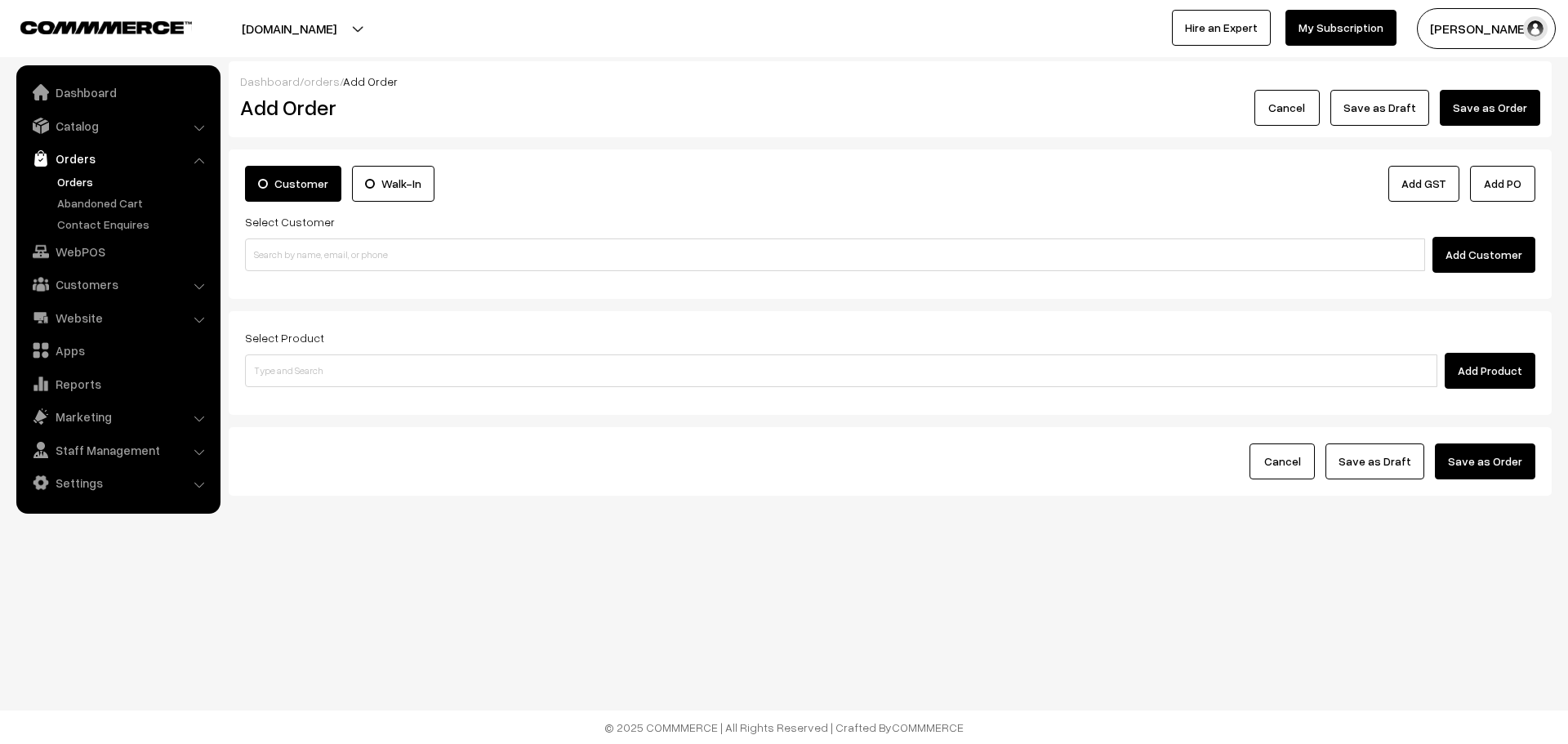
drag, startPoint x: 0, startPoint y: 0, endPoint x: 80, endPoint y: 186, distance: 202.5
click at [80, 186] on link "Orders" at bounding box center [133, 181] width 161 height 17
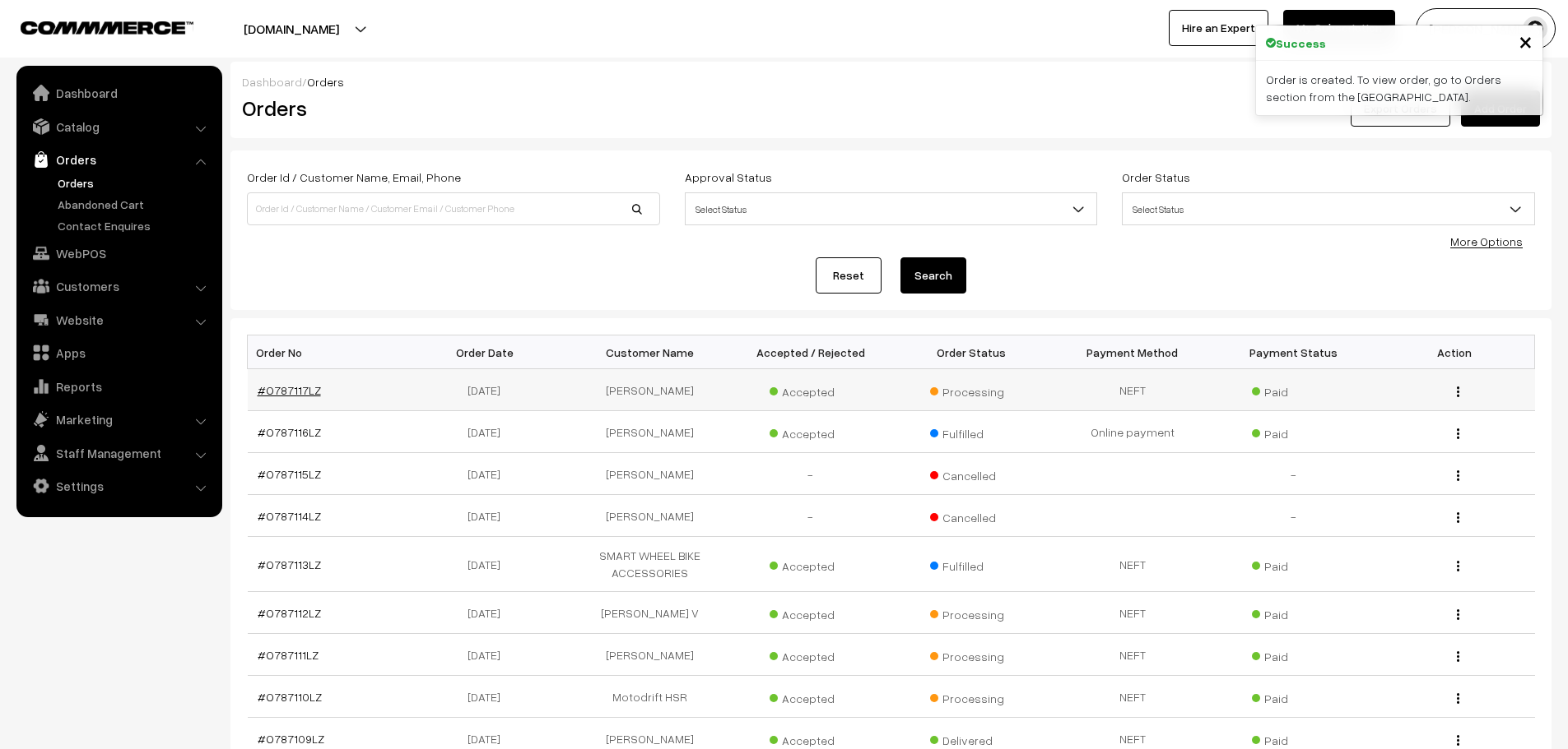
click at [303, 393] on link "#O787117LZ" at bounding box center [289, 390] width 63 height 14
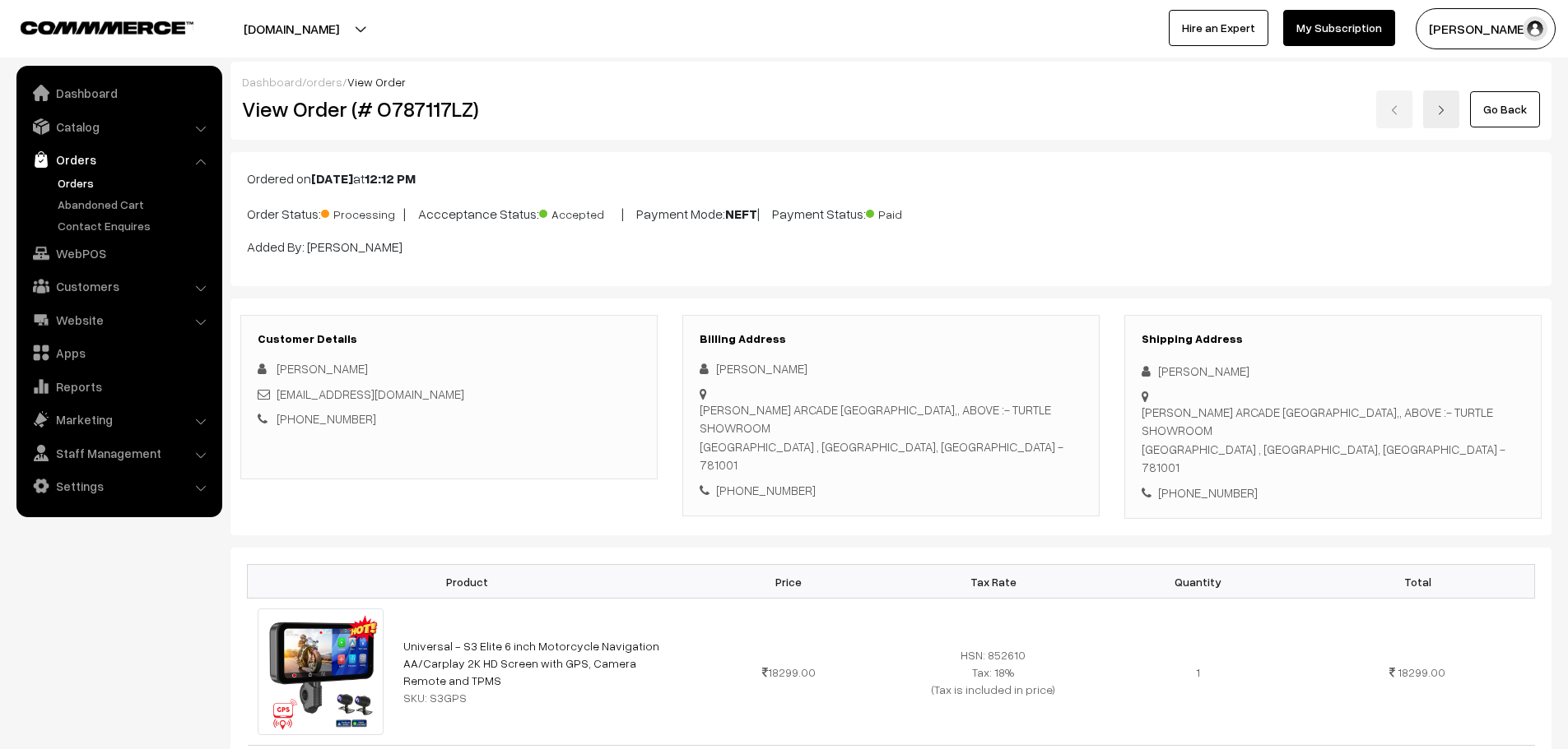
scroll to position [1064, 0]
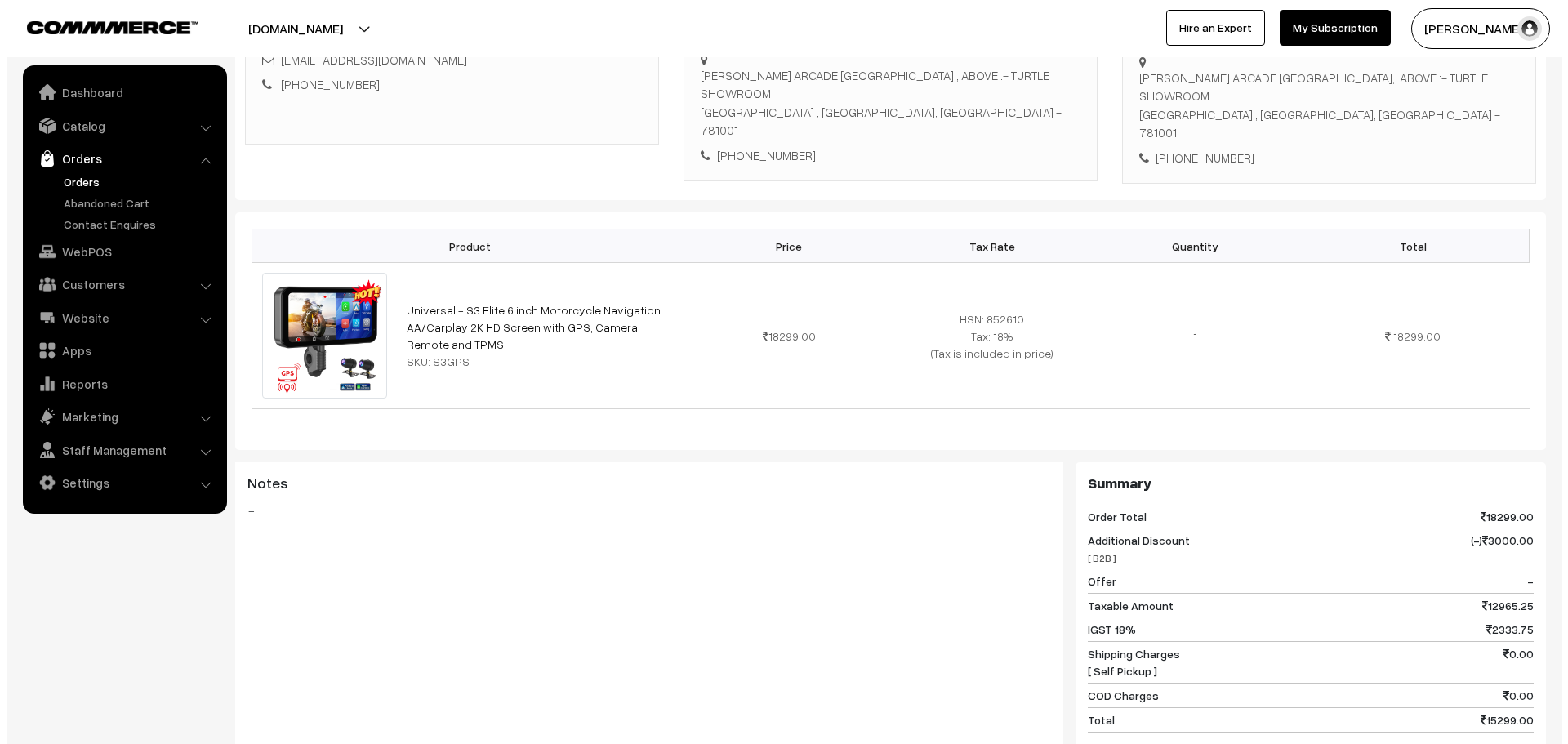
scroll to position [735, 0]
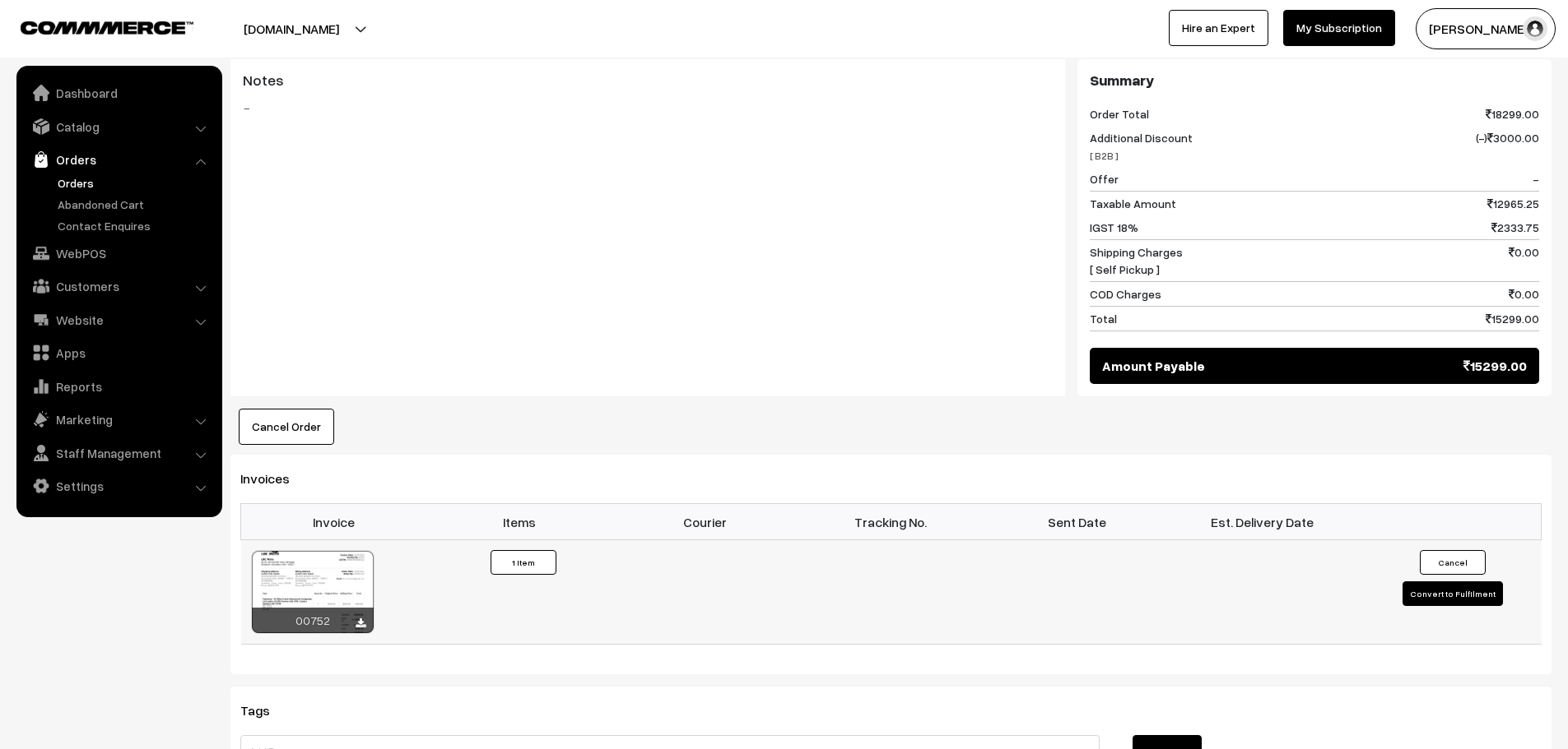
click at [1475, 582] on button "Convert to Fulfilment" at bounding box center [1452, 594] width 100 height 25
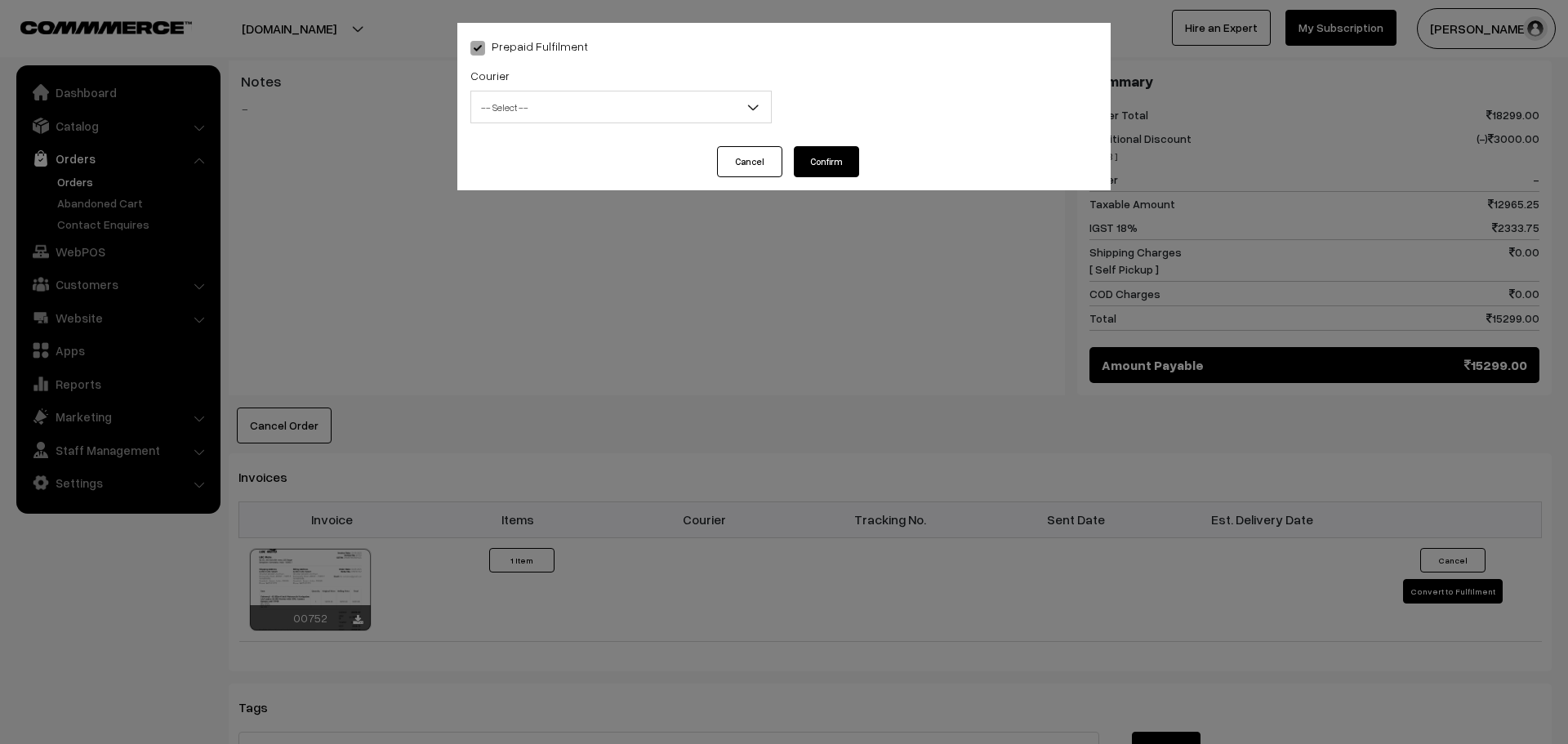
click at [580, 95] on span "-- Select --" at bounding box center [621, 108] width 300 height 29
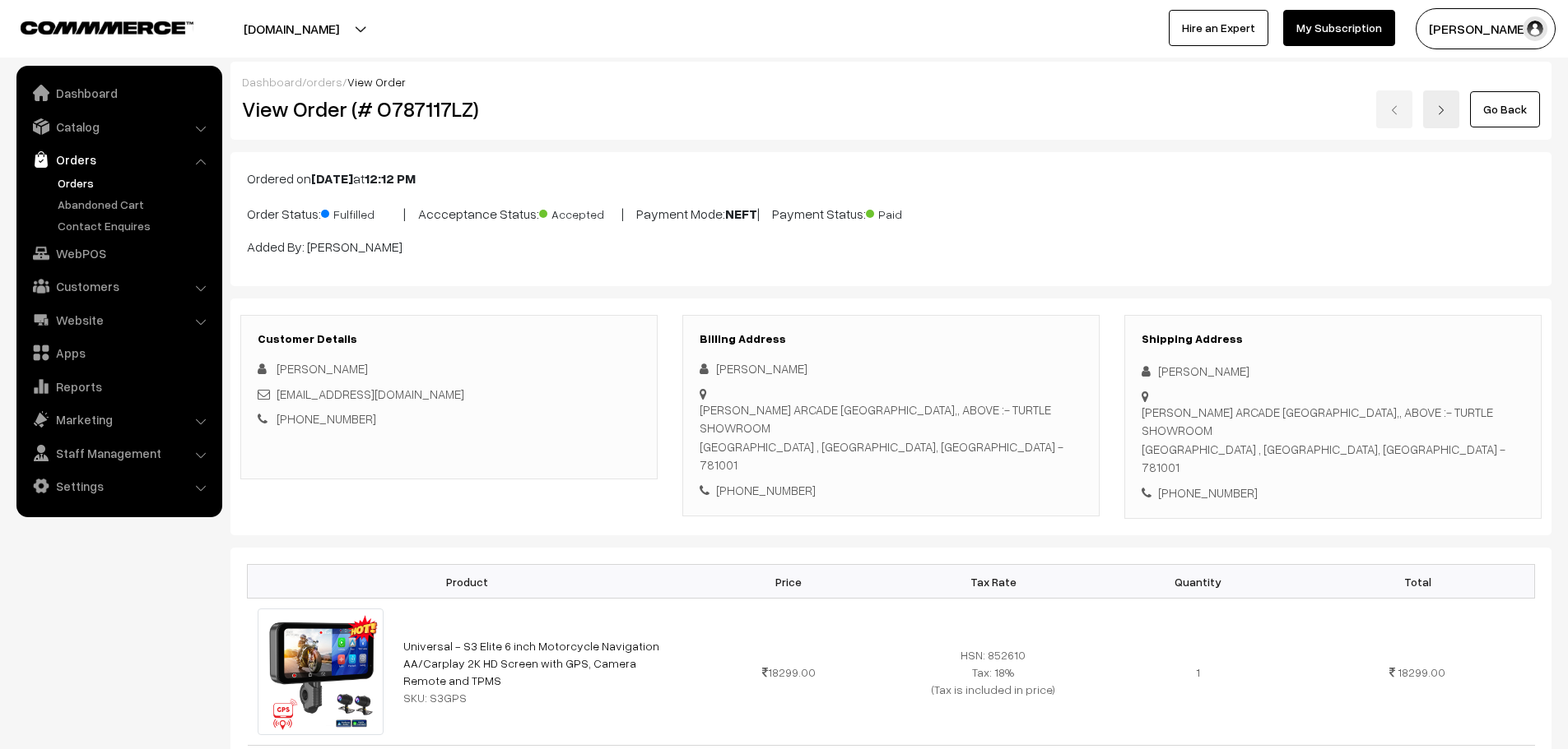
scroll to position [740, 0]
